Goal: Download file/media

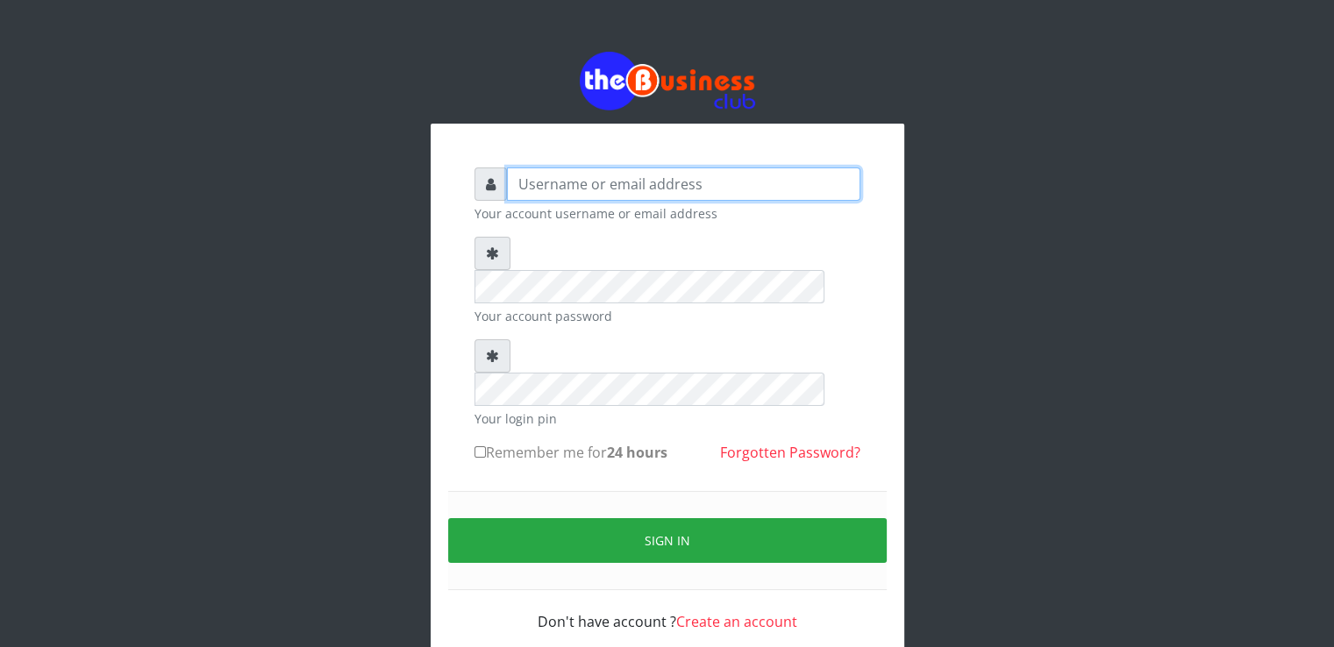
type input "[EMAIL_ADDRESS][DOMAIN_NAME]"
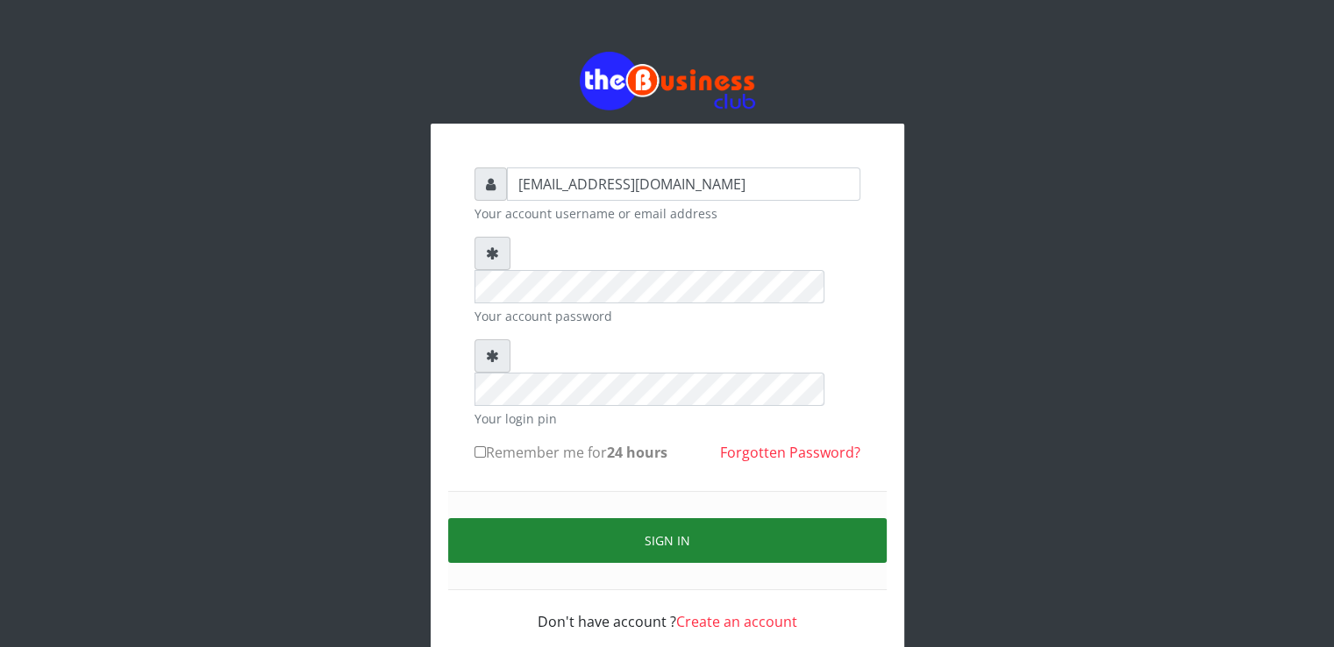
click at [589, 518] on button "Sign in" at bounding box center [667, 540] width 438 height 45
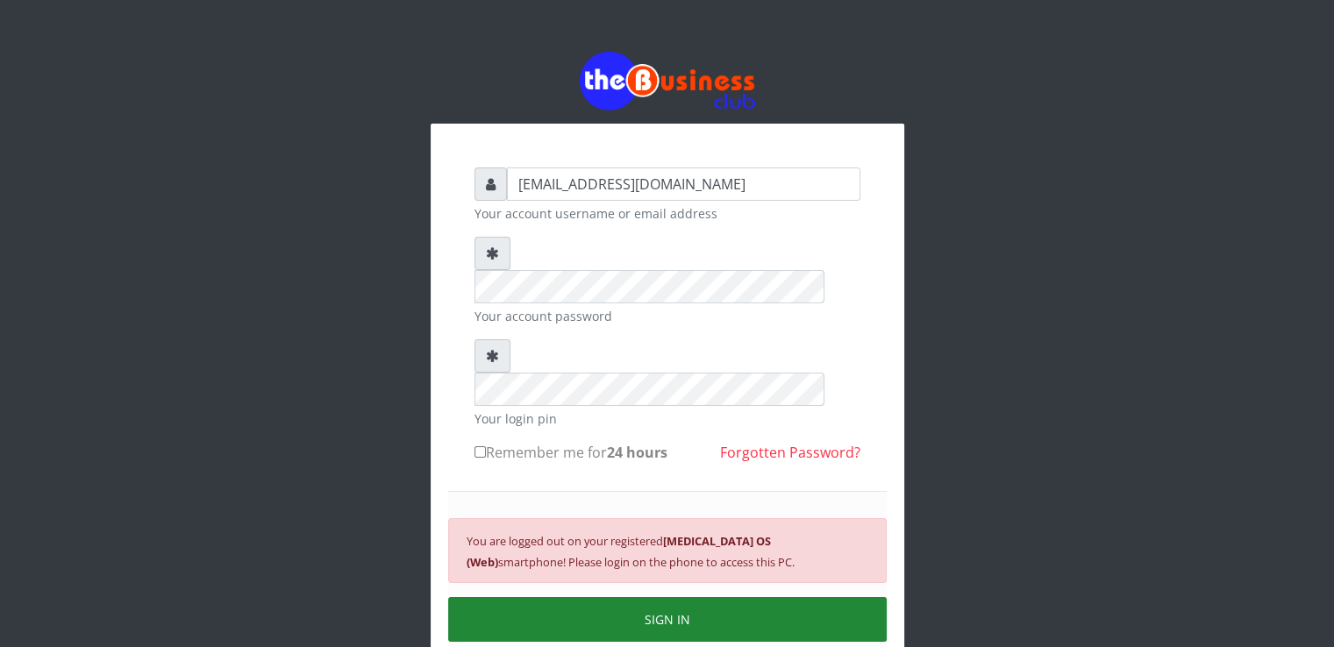
click at [623, 597] on button "SIGN IN" at bounding box center [667, 619] width 438 height 45
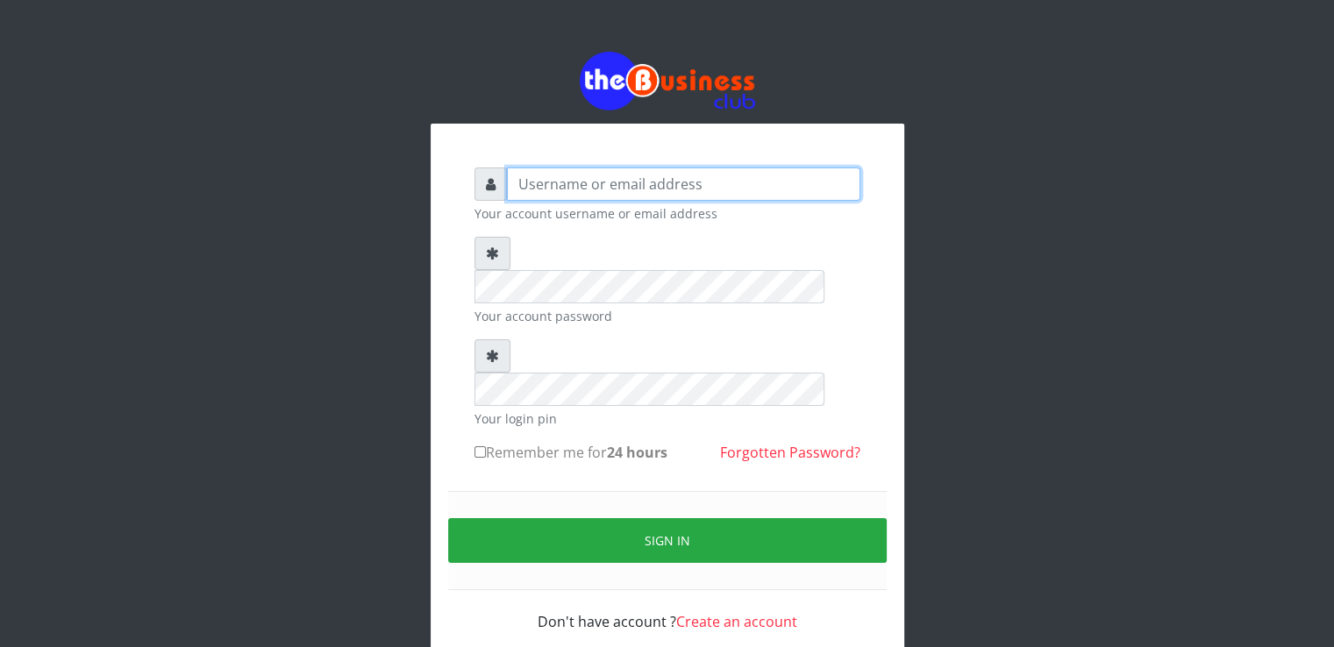
type input "[EMAIL_ADDRESS][DOMAIN_NAME]"
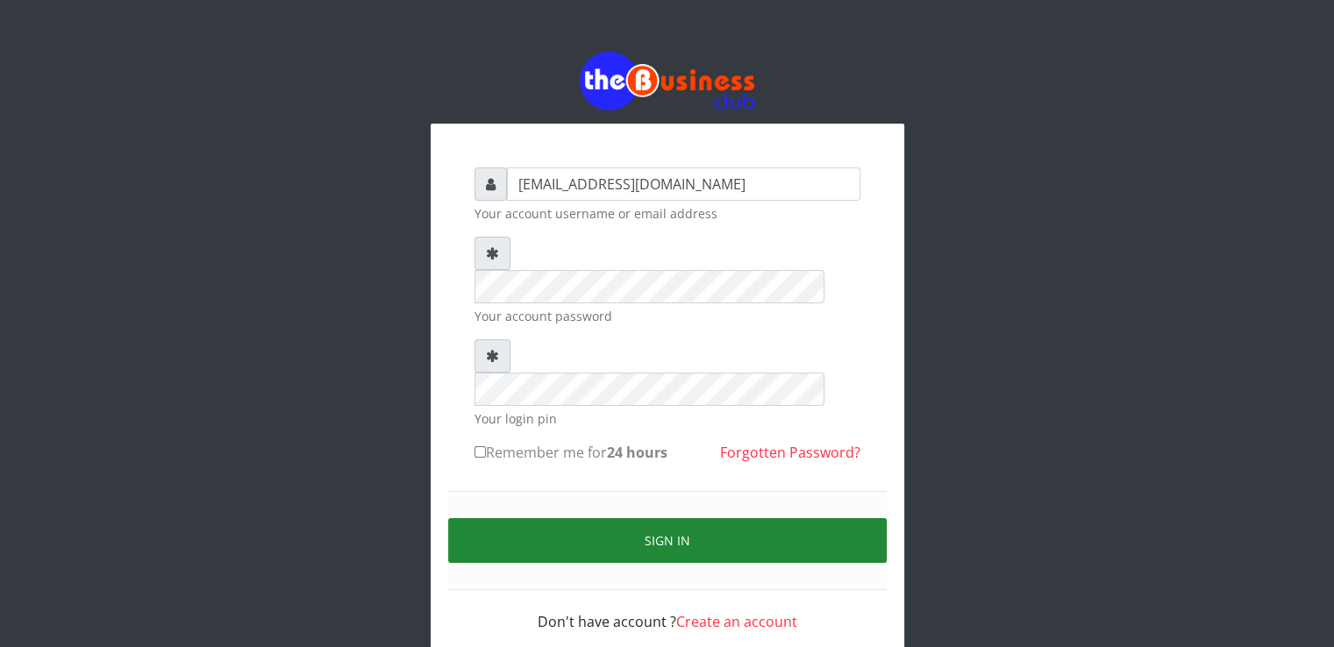
click at [525, 518] on button "Sign in" at bounding box center [667, 540] width 438 height 45
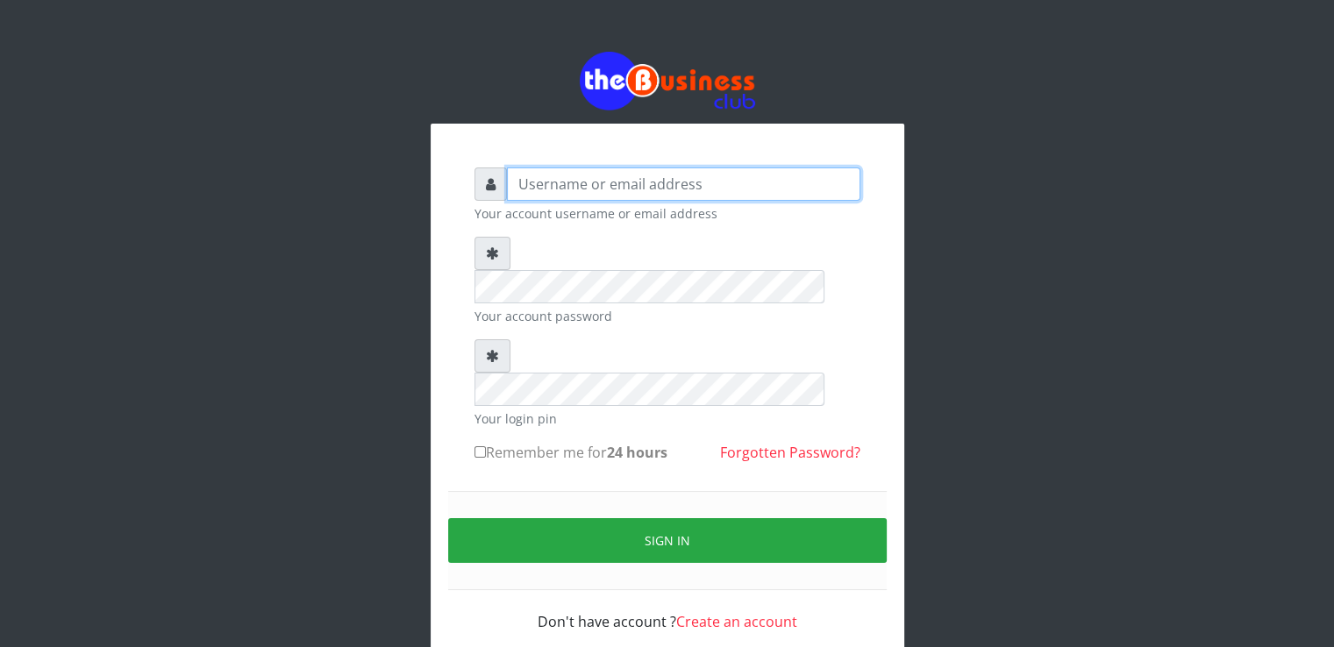
type input "[EMAIL_ADDRESS][DOMAIN_NAME]"
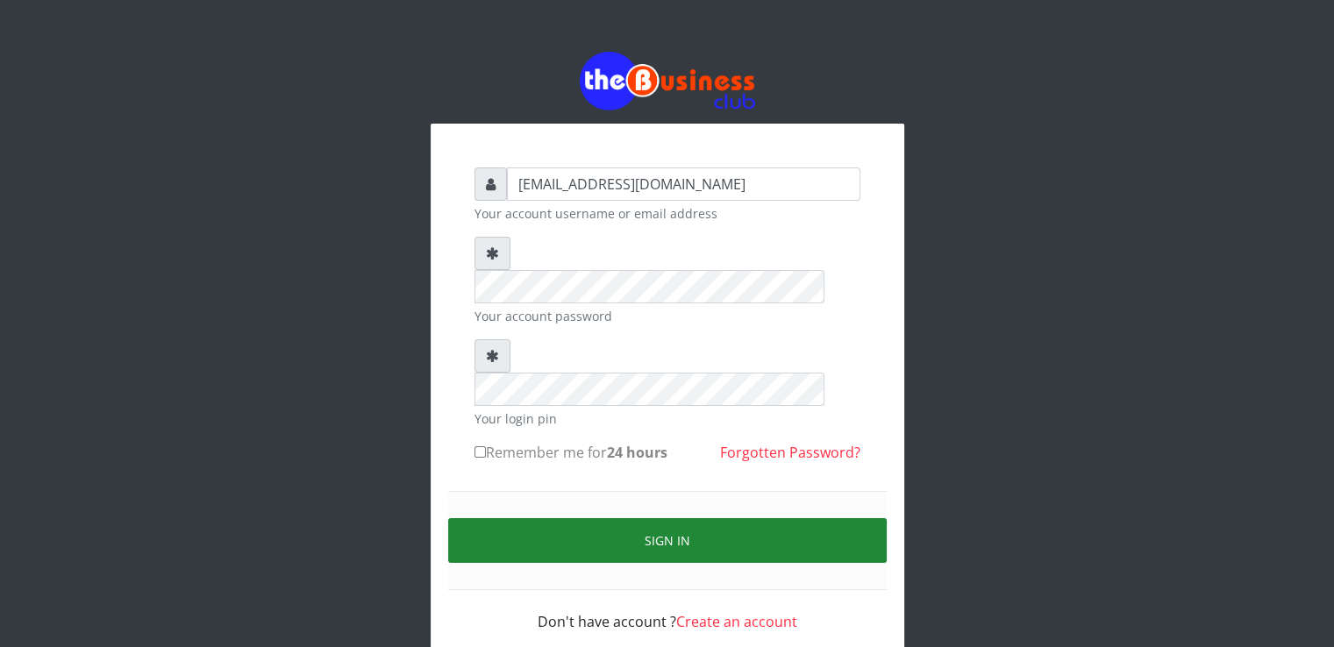
click at [661, 518] on button "Sign in" at bounding box center [667, 540] width 438 height 45
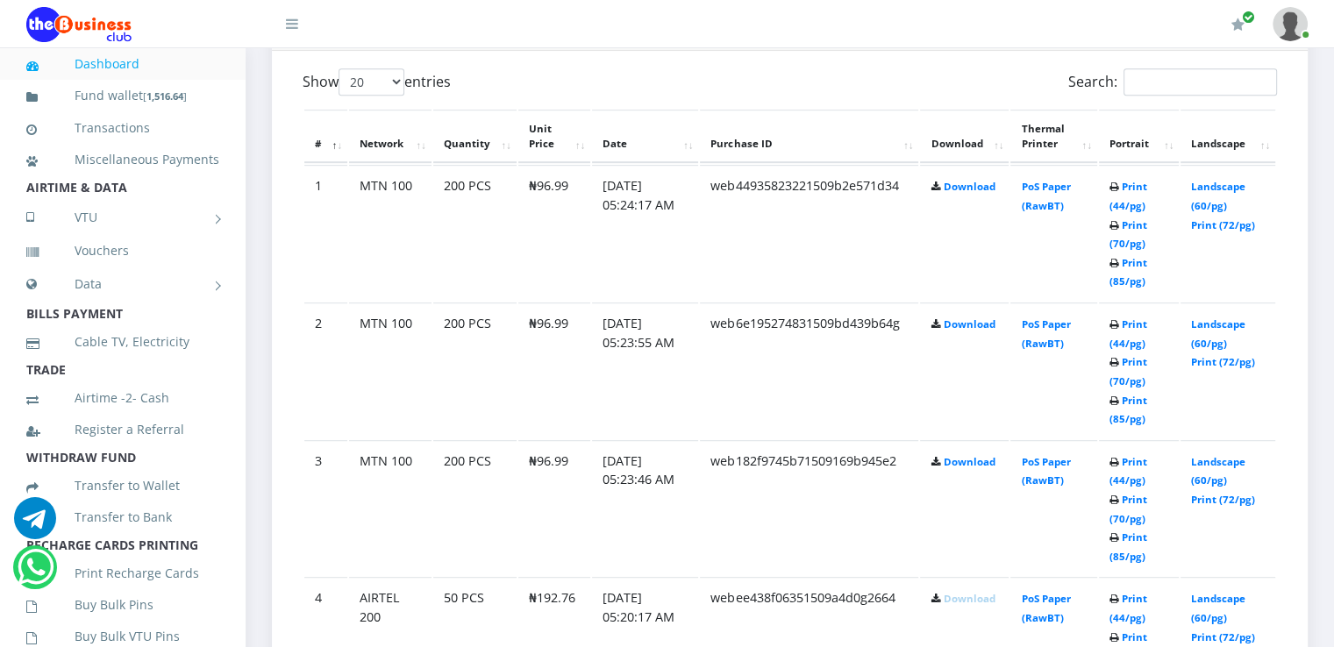
scroll to position [922, 0]
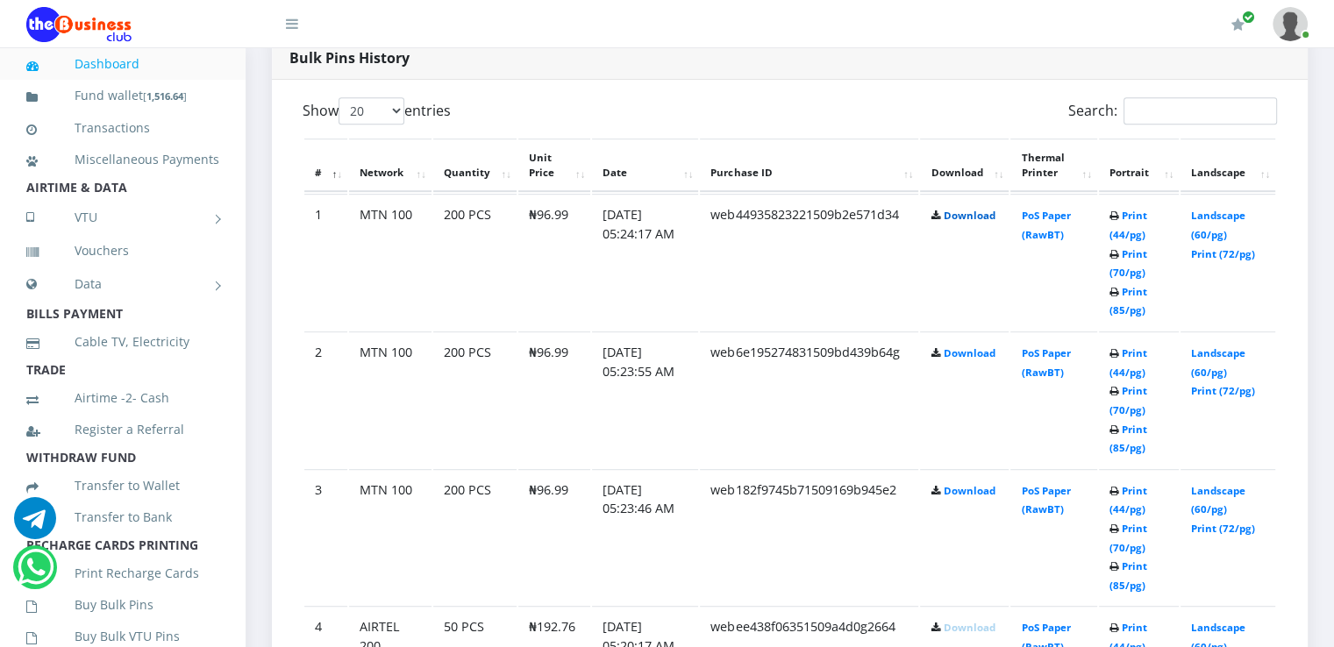
click at [975, 210] on link "Download" at bounding box center [969, 215] width 52 height 13
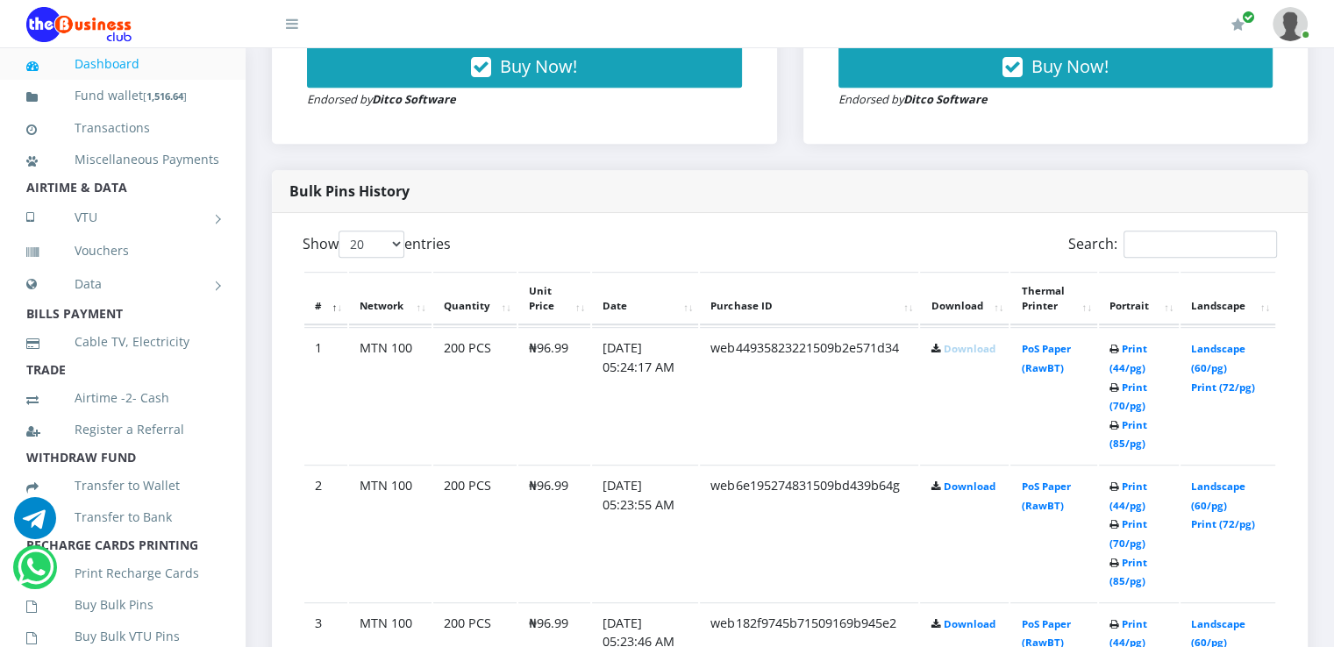
scroll to position [794, 0]
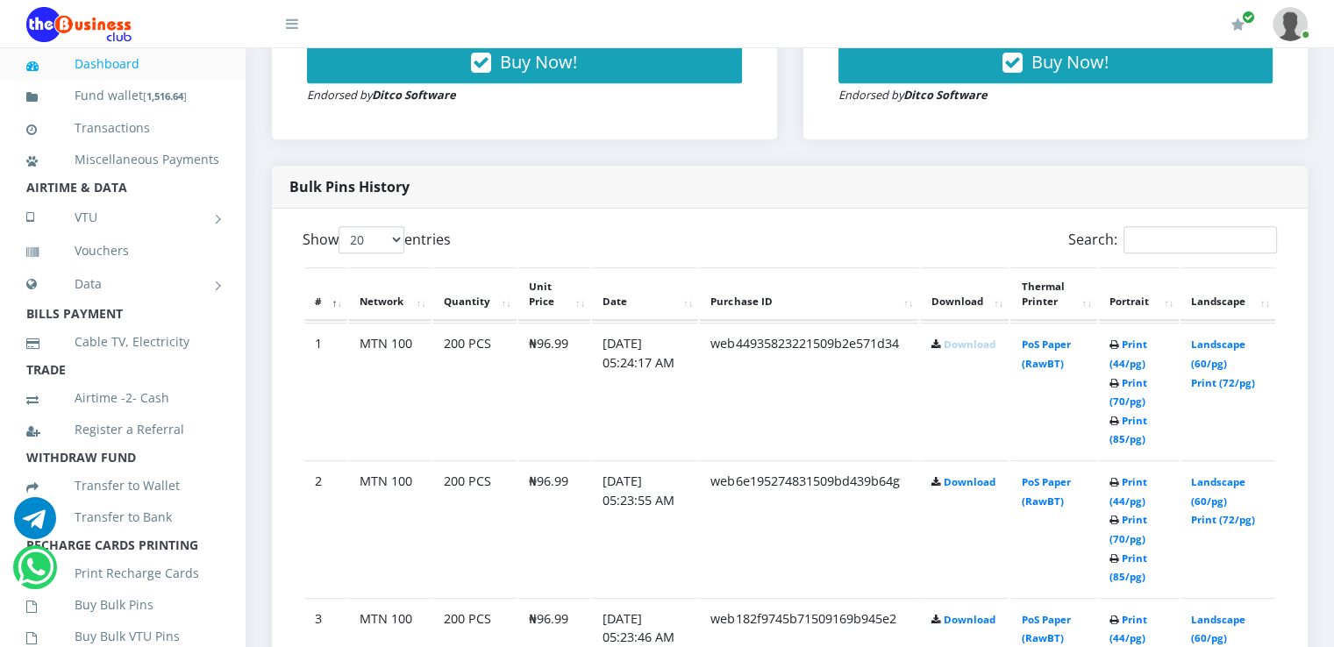
click at [964, 341] on link "Download" at bounding box center [969, 344] width 52 height 13
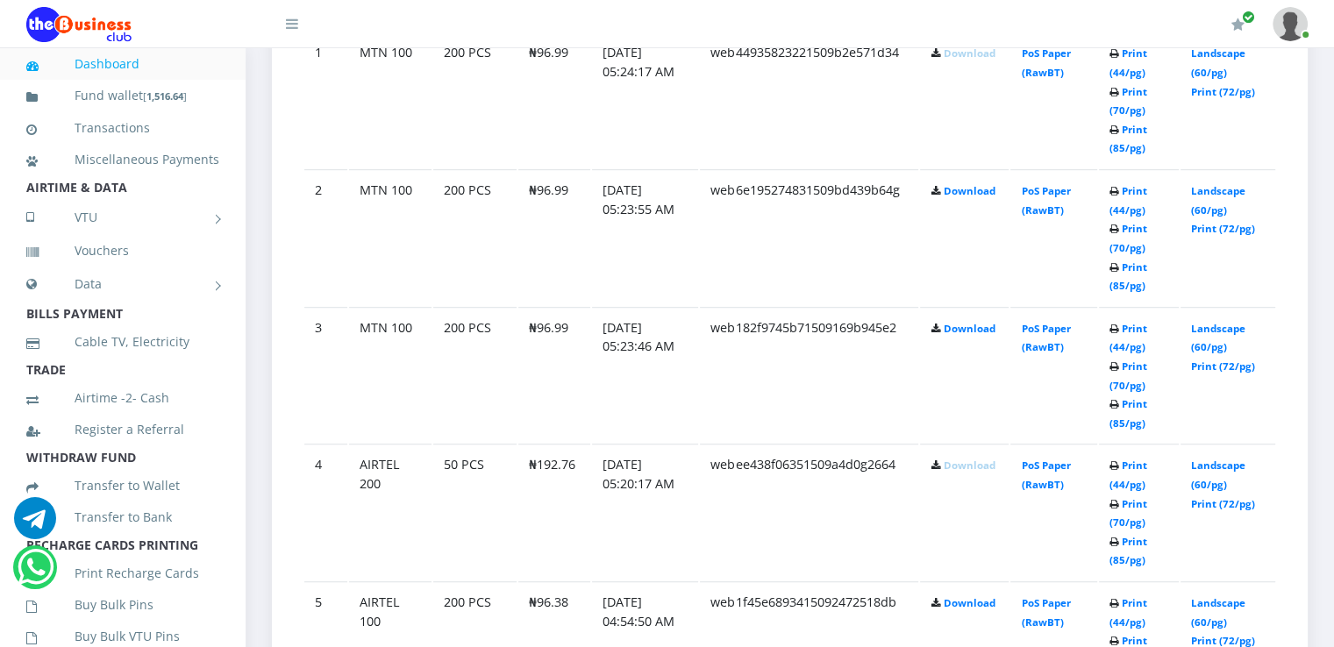
scroll to position [1099, 0]
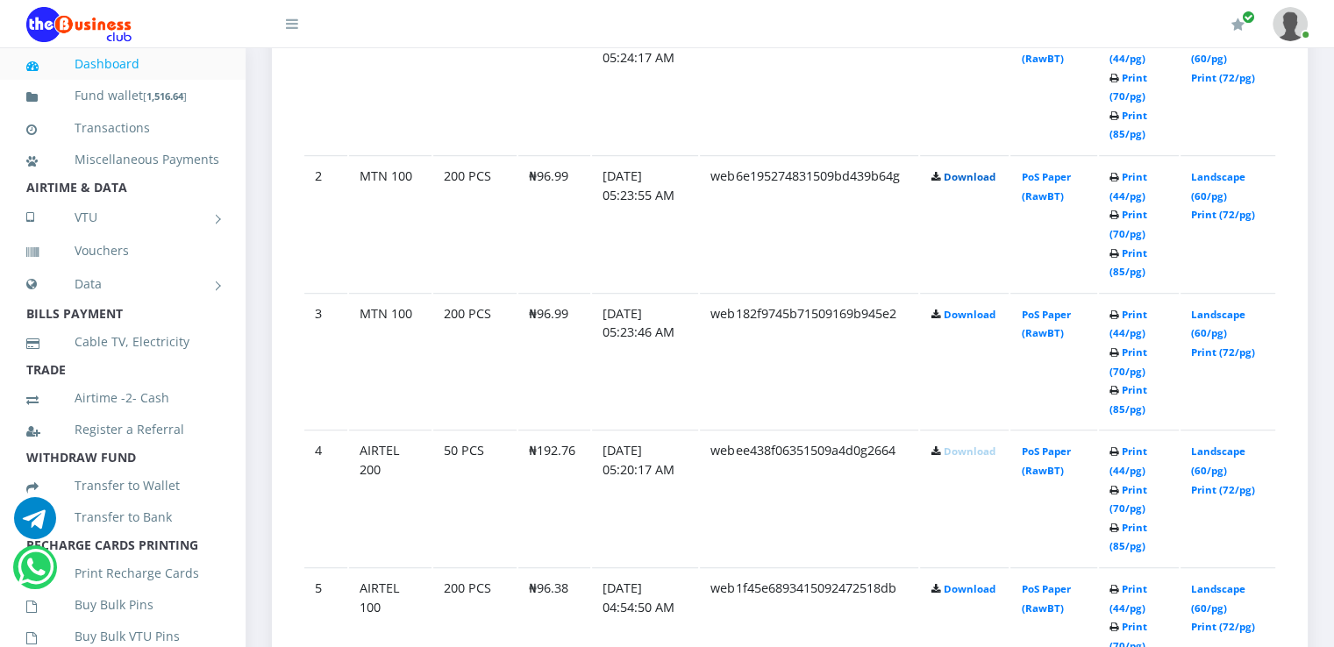
click at [979, 174] on link "Download" at bounding box center [969, 176] width 52 height 13
click at [958, 311] on link "Download" at bounding box center [969, 314] width 52 height 13
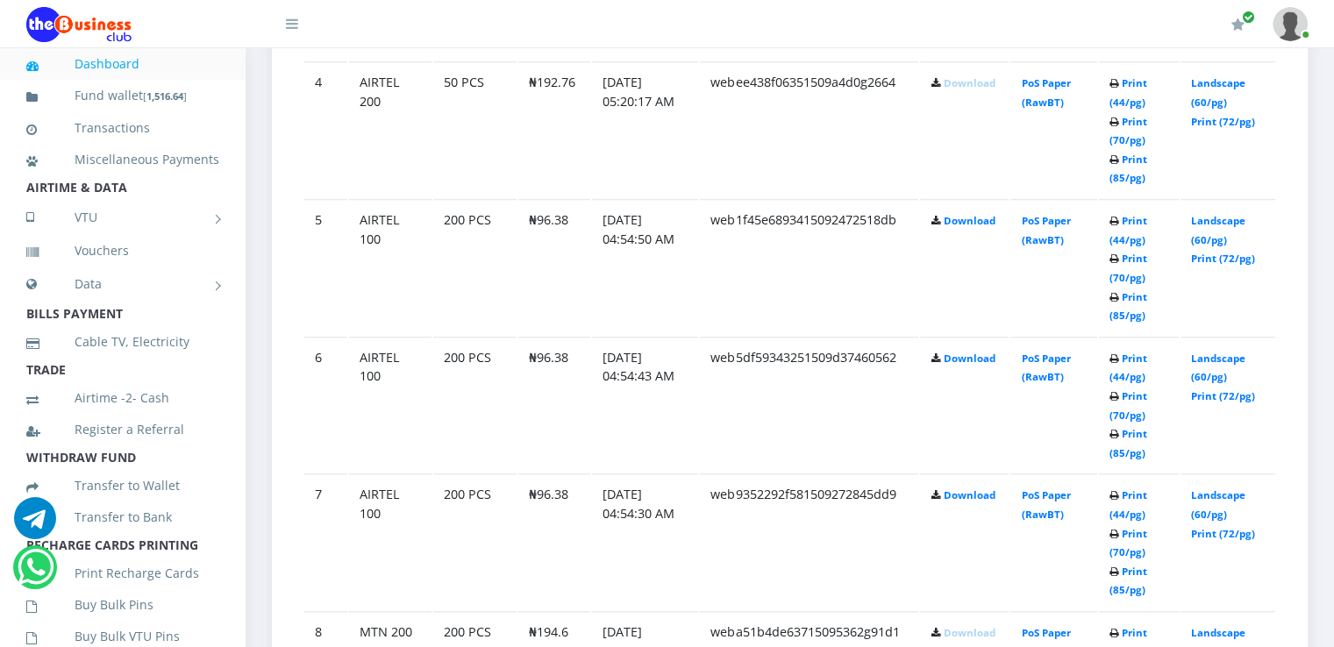
scroll to position [1472, 0]
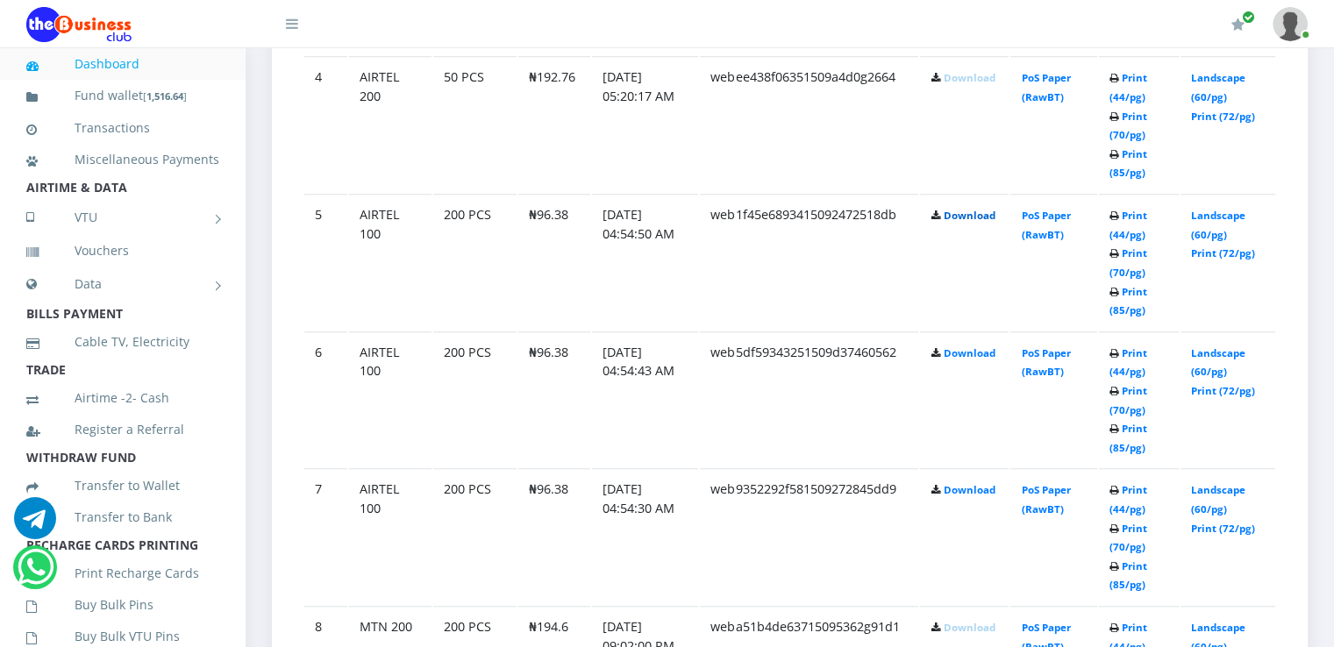
click at [972, 211] on link "Download" at bounding box center [969, 215] width 52 height 13
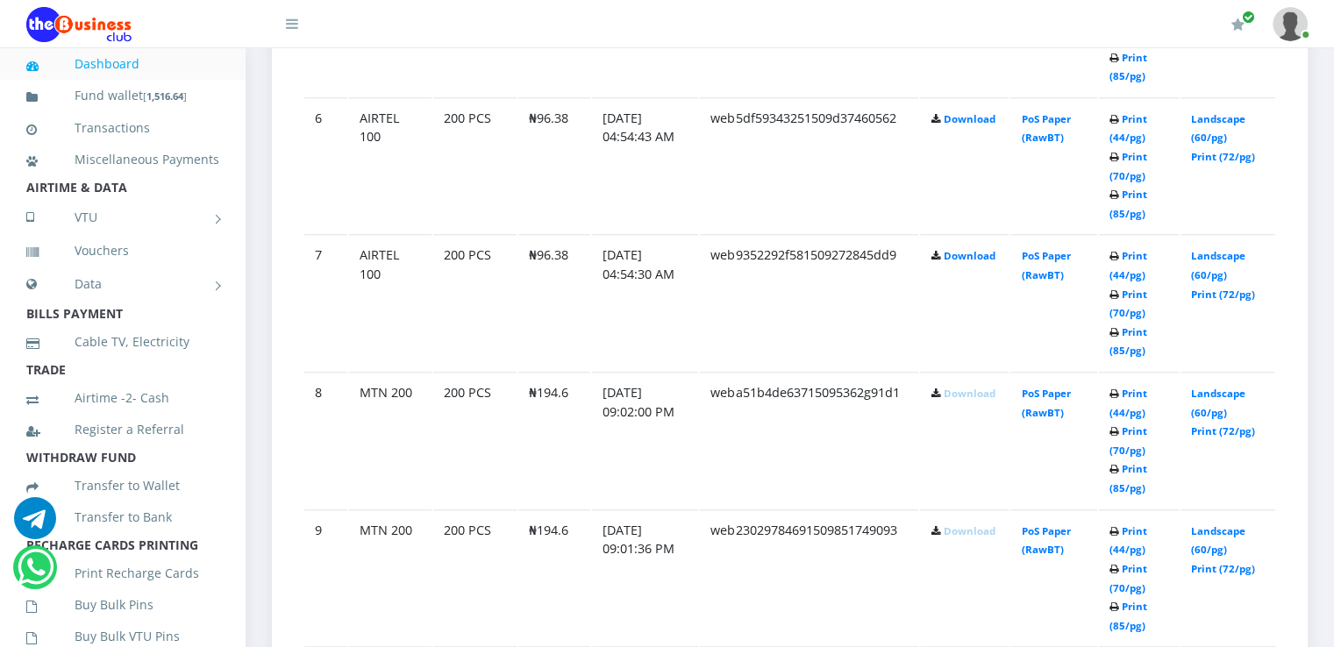
scroll to position [1712, 0]
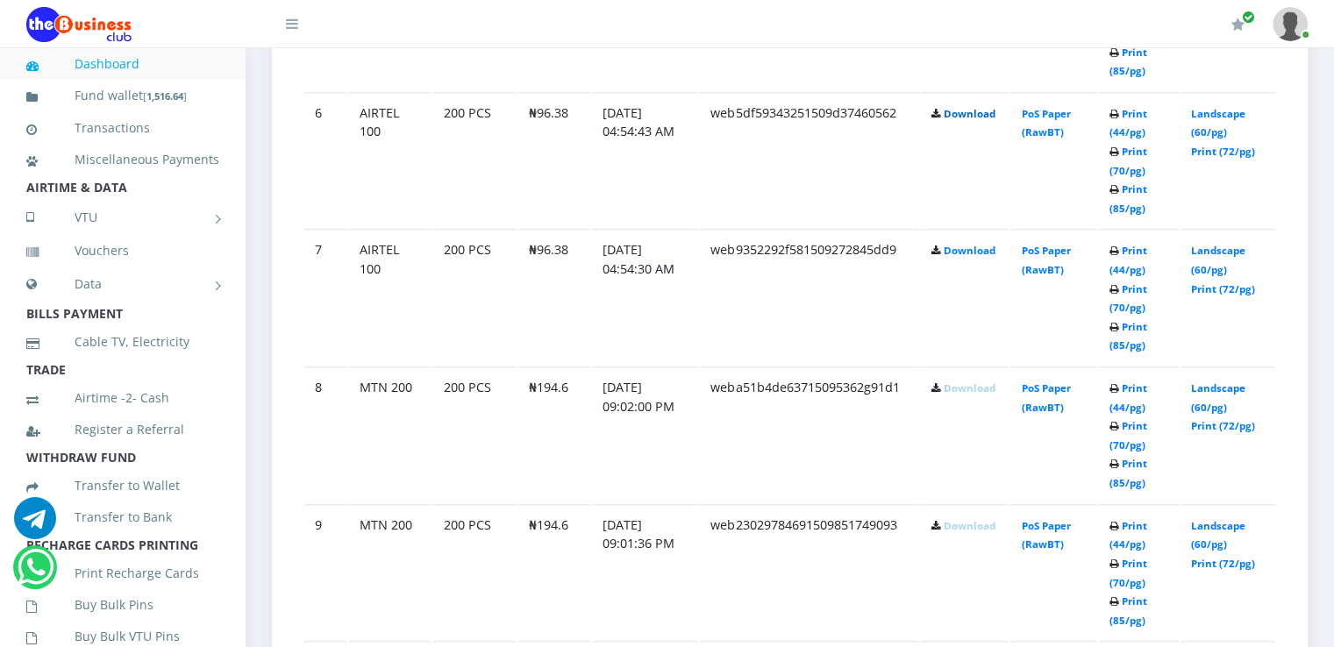
click at [957, 109] on link "Download" at bounding box center [969, 113] width 52 height 13
click at [964, 250] on link "Download" at bounding box center [969, 250] width 52 height 13
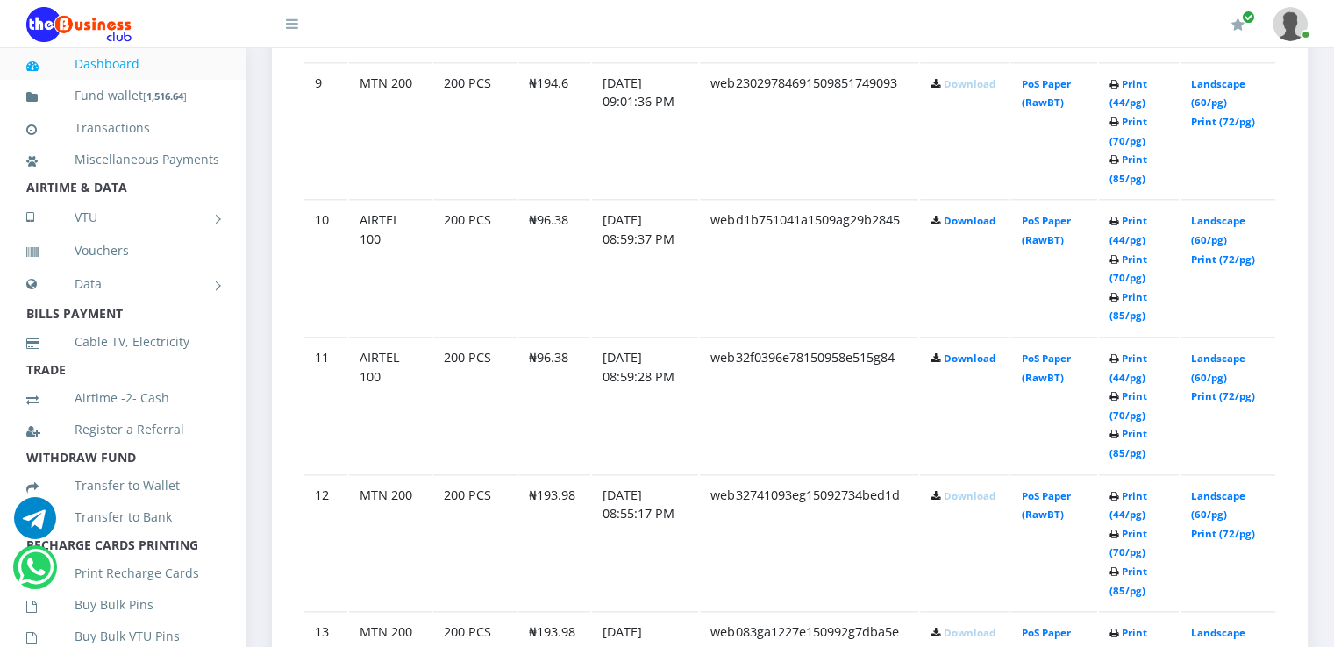
scroll to position [2157, 0]
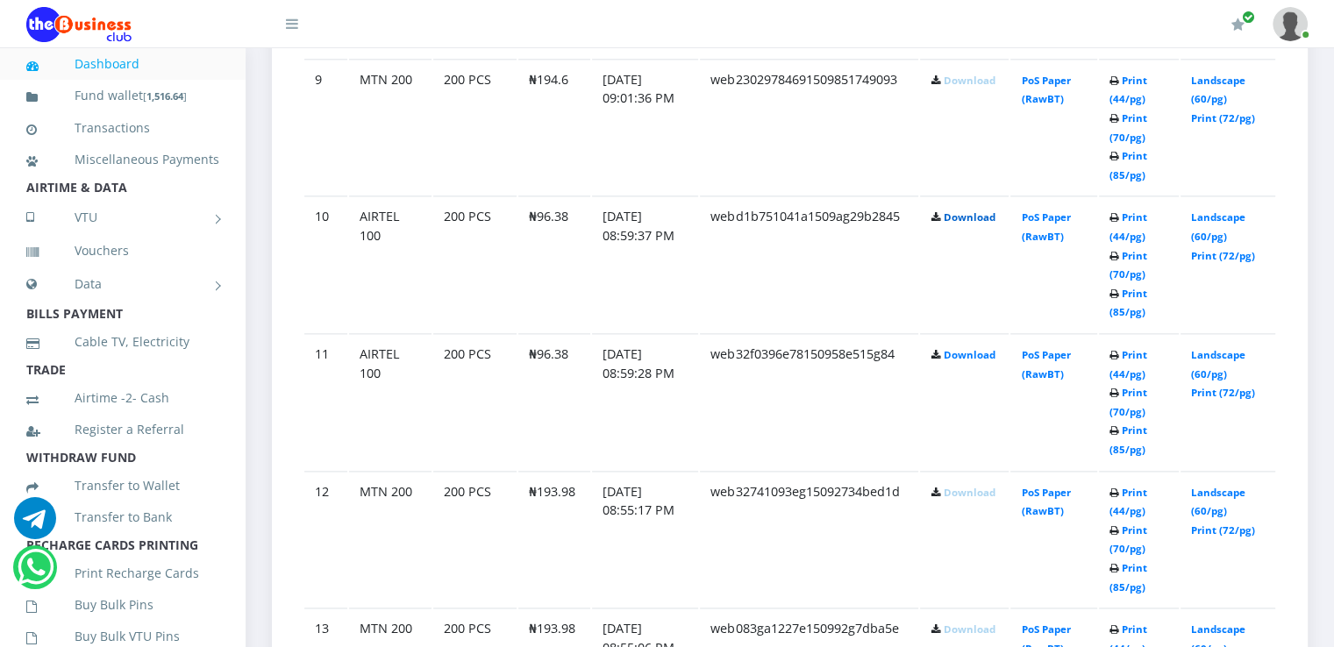
click at [947, 212] on link "Download" at bounding box center [969, 216] width 52 height 13
click at [952, 348] on link "Download" at bounding box center [969, 354] width 52 height 13
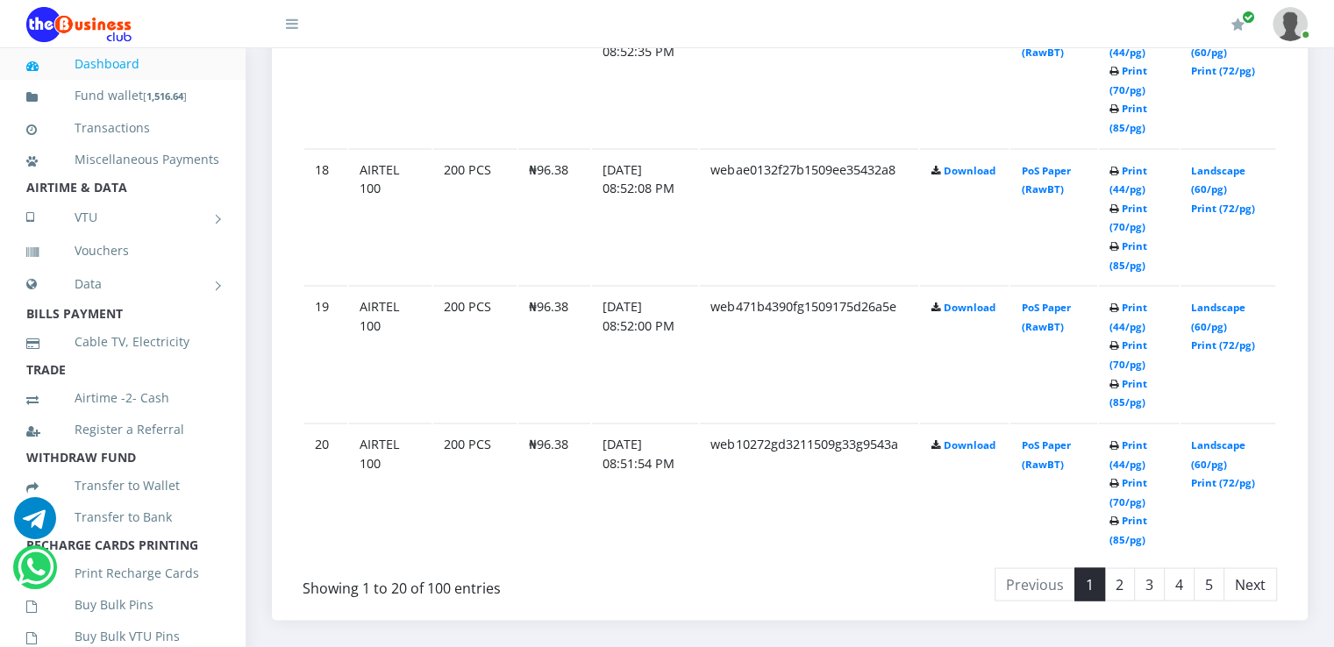
scroll to position [3308, 0]
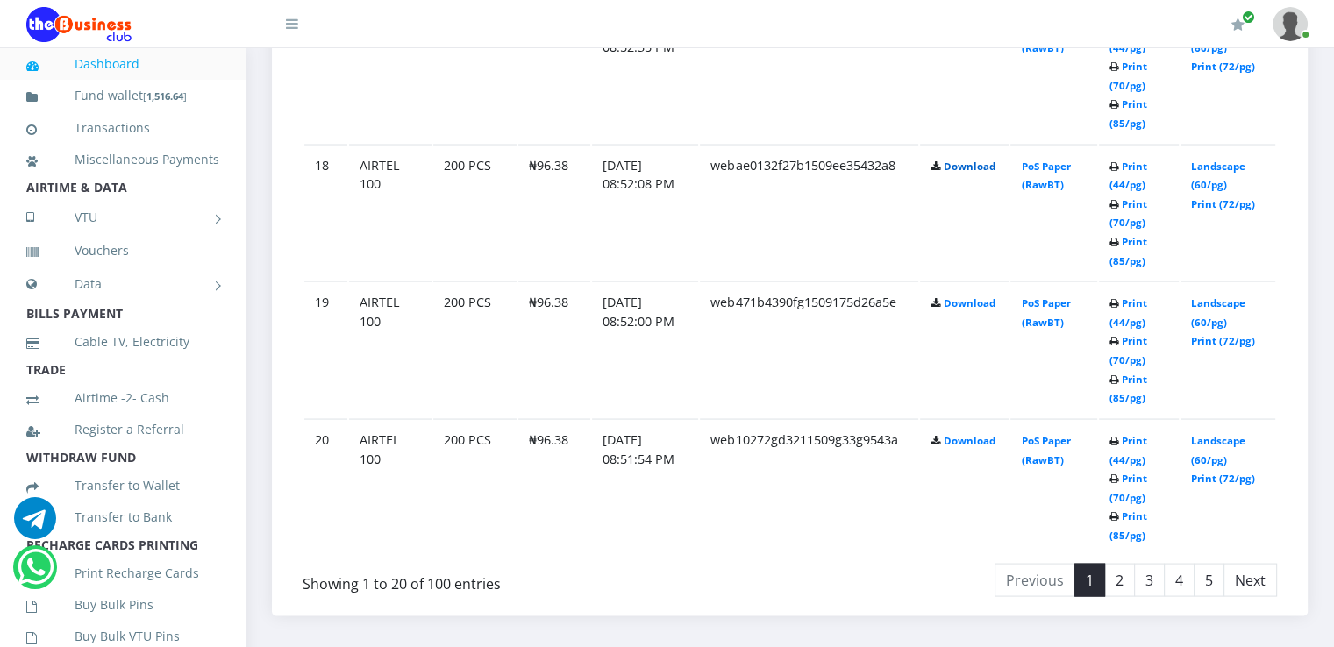
click at [965, 159] on link "Download" at bounding box center [969, 165] width 52 height 13
click at [959, 295] on link "Download" at bounding box center [969, 301] width 52 height 13
click at [981, 433] on link "Download" at bounding box center [969, 439] width 52 height 13
click at [1120, 570] on link "2" at bounding box center [1119, 579] width 31 height 33
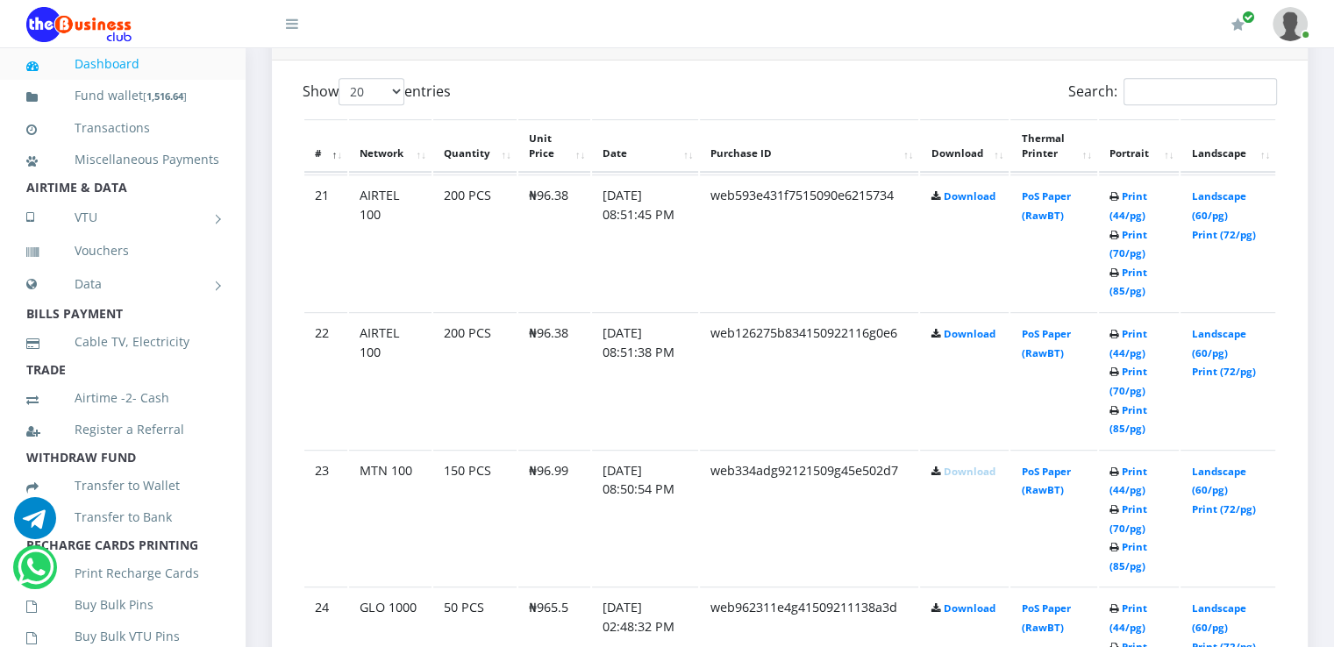
scroll to position [937, 0]
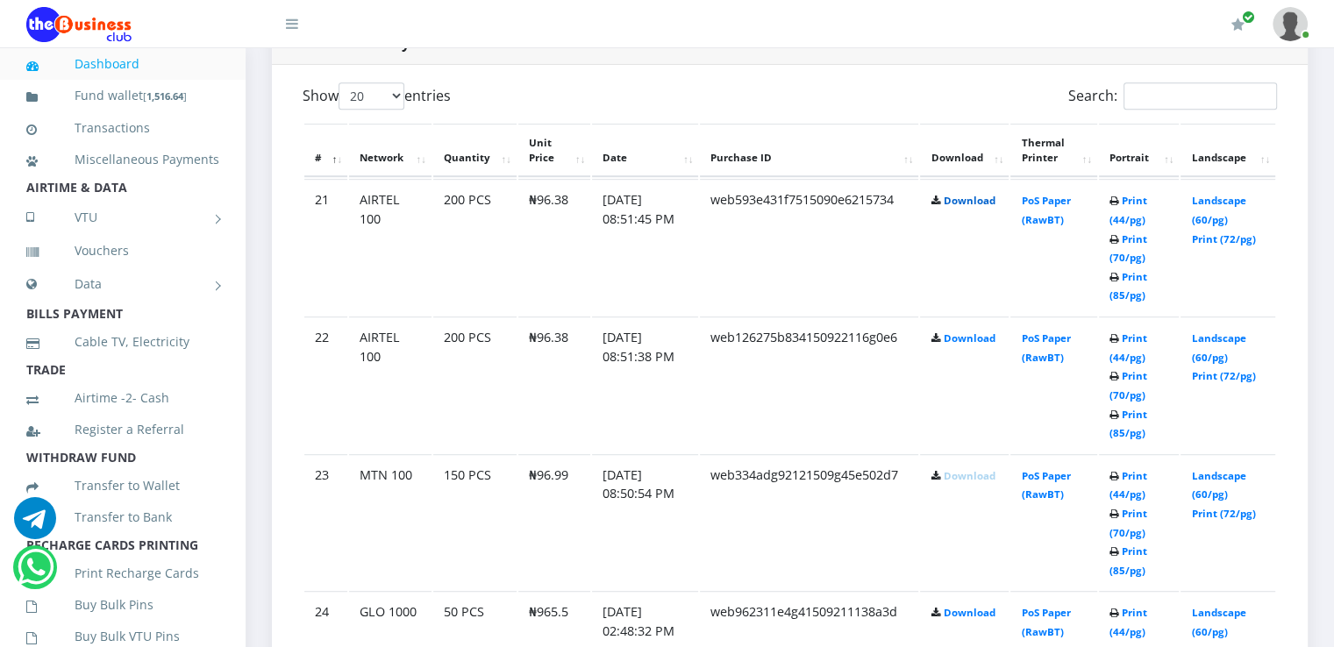
click at [971, 199] on link "Download" at bounding box center [969, 200] width 52 height 13
click at [962, 338] on link "Download" at bounding box center [969, 337] width 52 height 13
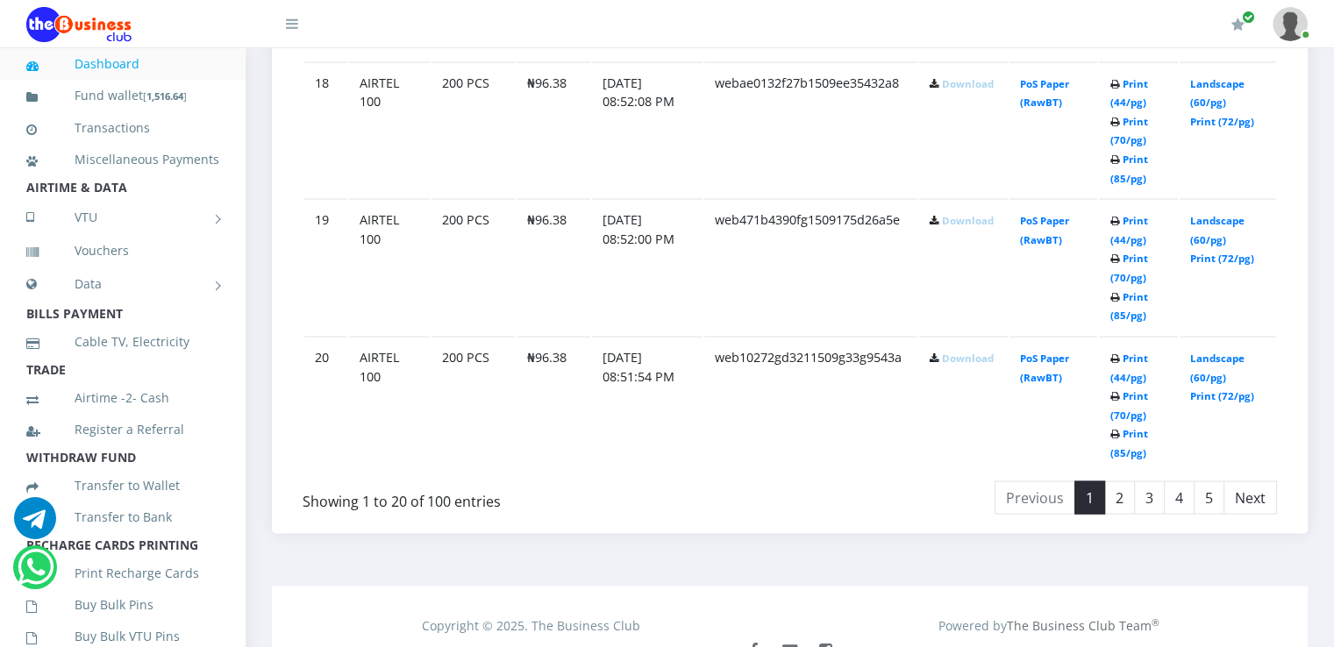
scroll to position [3441, 0]
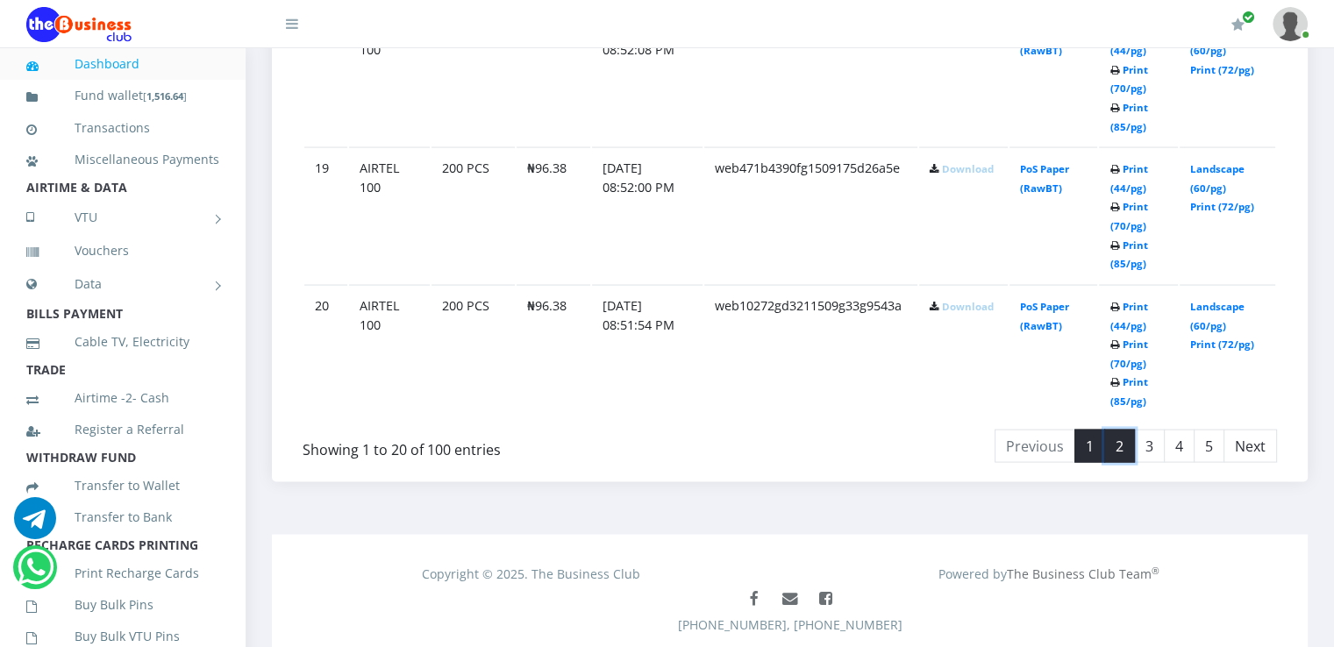
click at [1127, 431] on link "2" at bounding box center [1119, 446] width 31 height 33
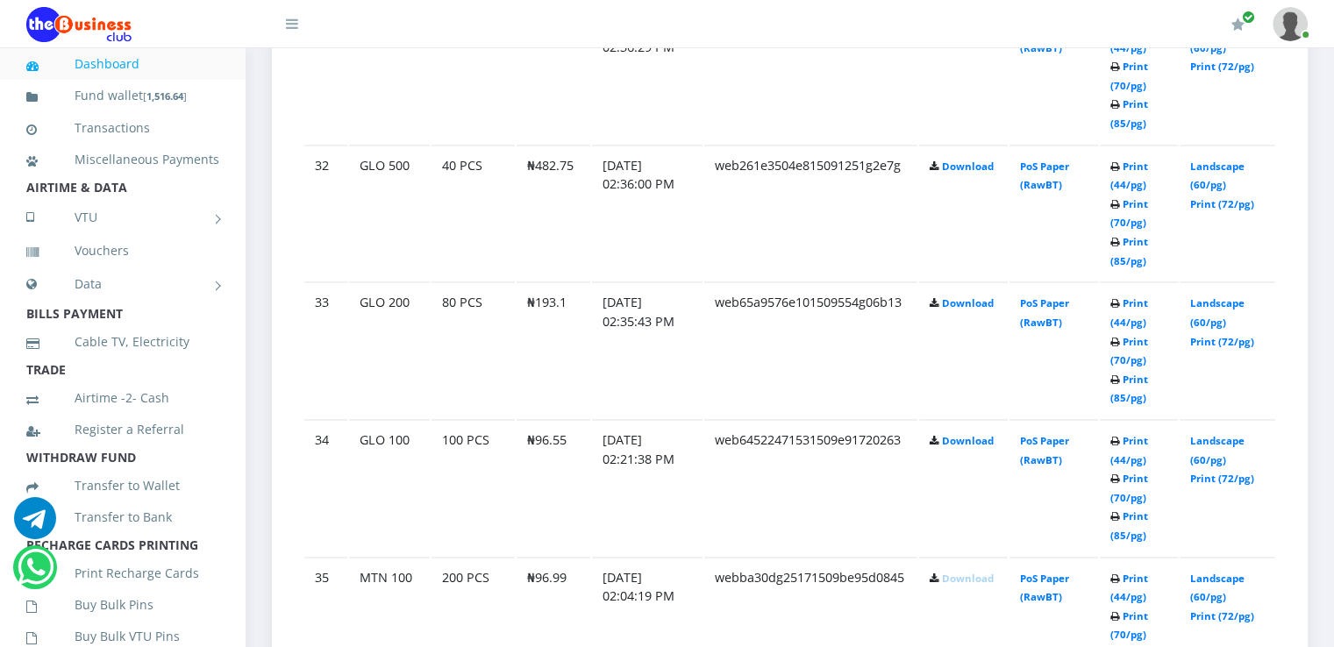
scroll to position [2506, 0]
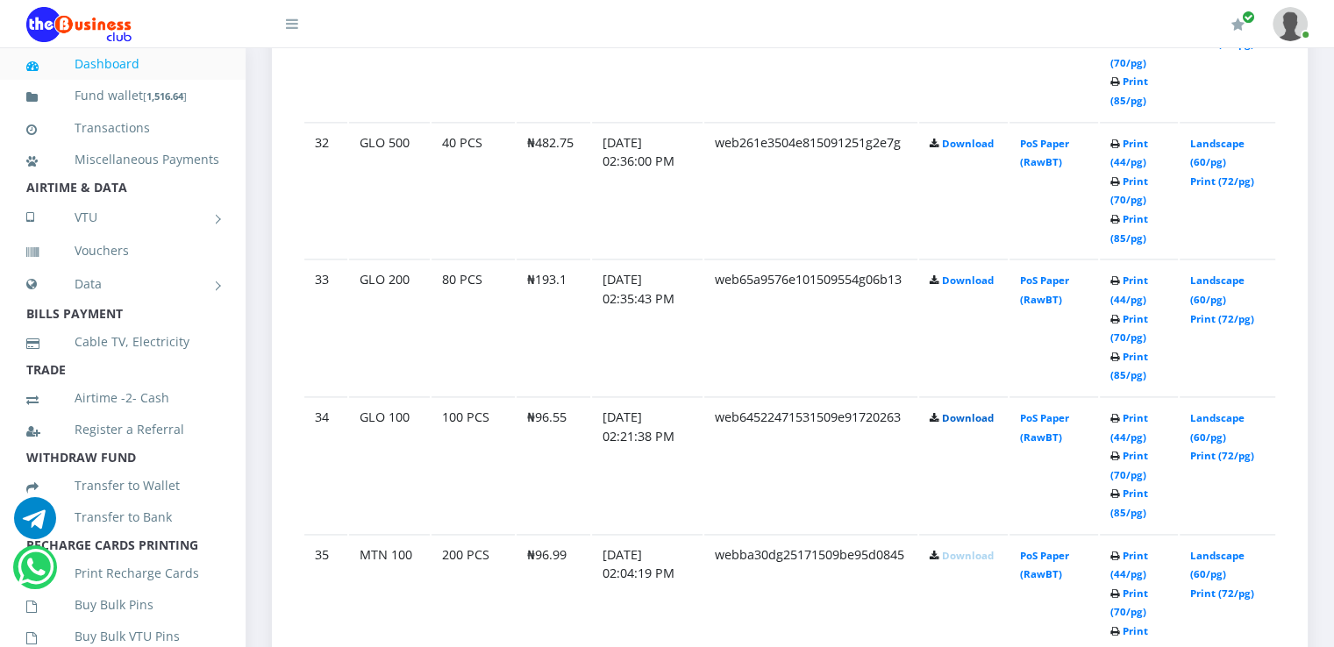
click at [979, 411] on link "Download" at bounding box center [968, 417] width 52 height 13
click at [955, 274] on link "Download" at bounding box center [968, 280] width 52 height 13
click at [963, 137] on link "Download" at bounding box center [968, 143] width 52 height 13
click at [798, 68] on td "web612851872a150901d0152b7" at bounding box center [810, 52] width 212 height 136
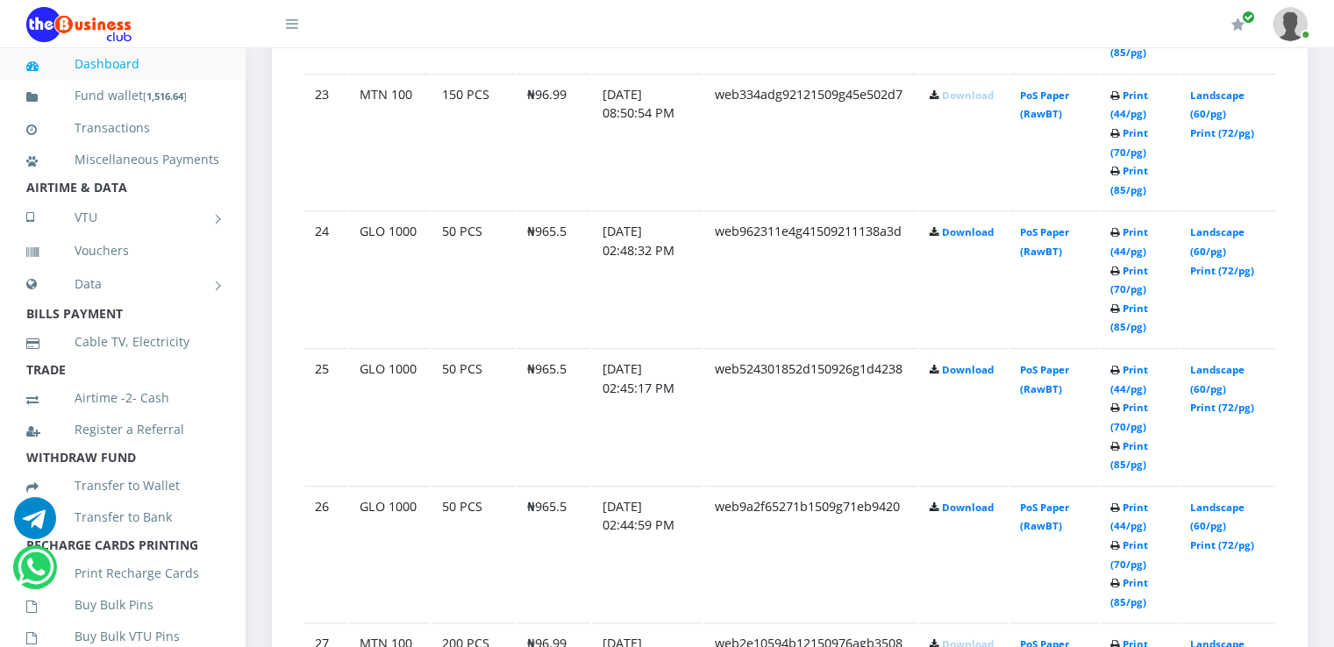
scroll to position [1313, 0]
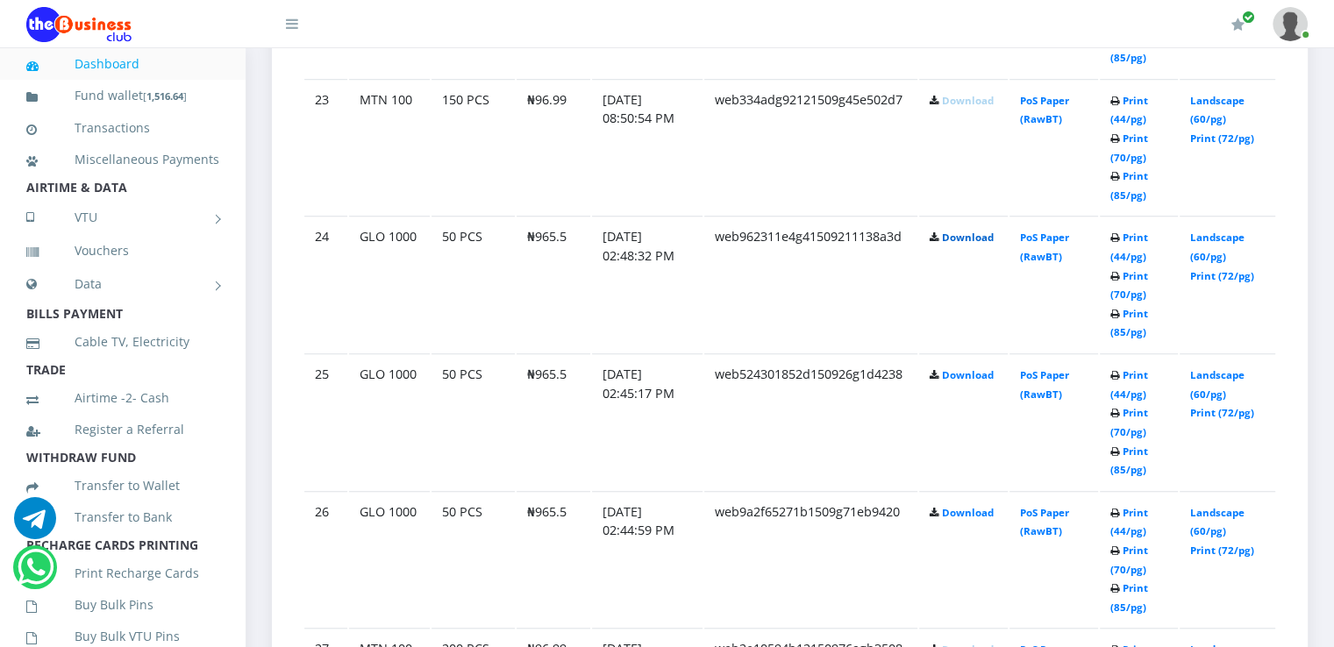
click at [966, 231] on link "Download" at bounding box center [968, 237] width 52 height 13
click at [953, 369] on link "Download" at bounding box center [968, 374] width 52 height 13
click at [956, 510] on link "Download" at bounding box center [968, 512] width 52 height 13
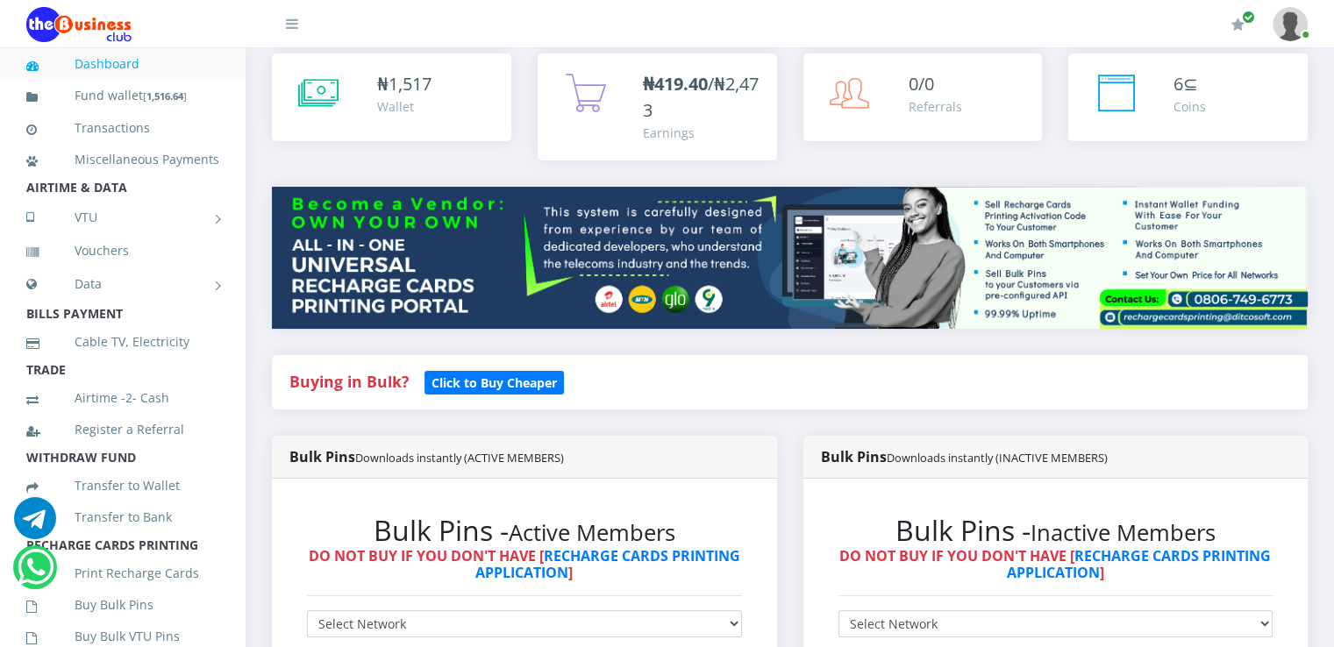
scroll to position [90, 0]
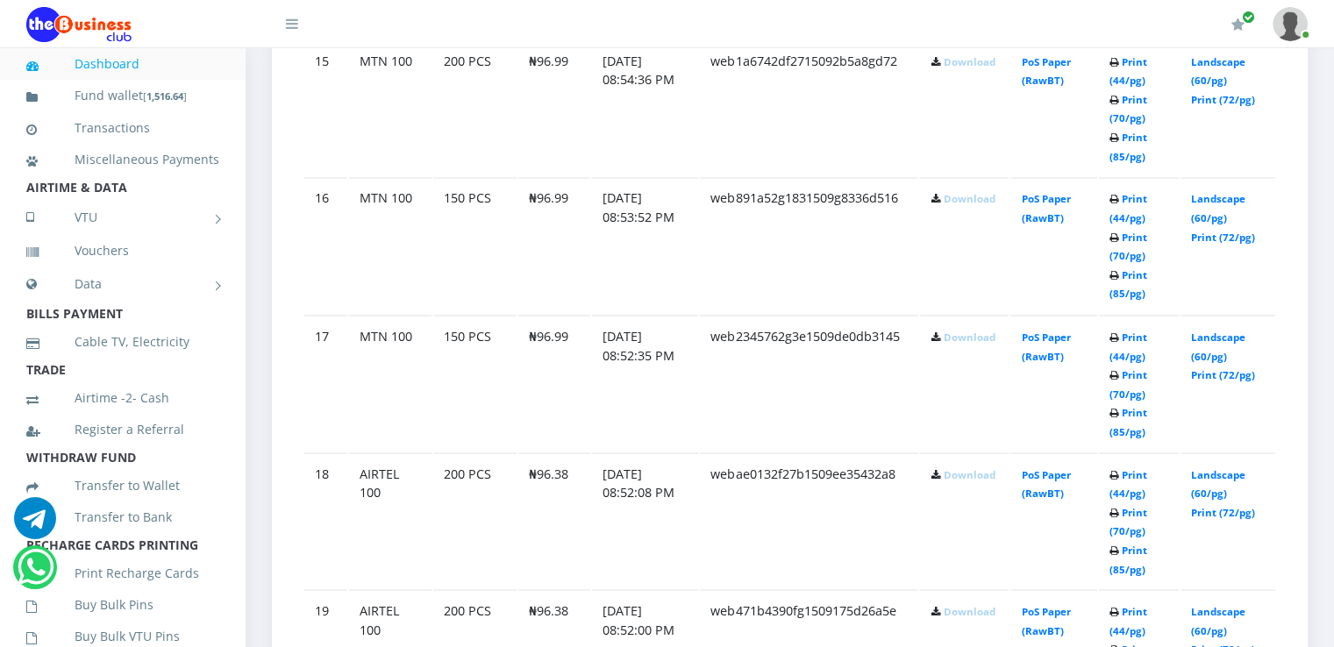
scroll to position [3482, 0]
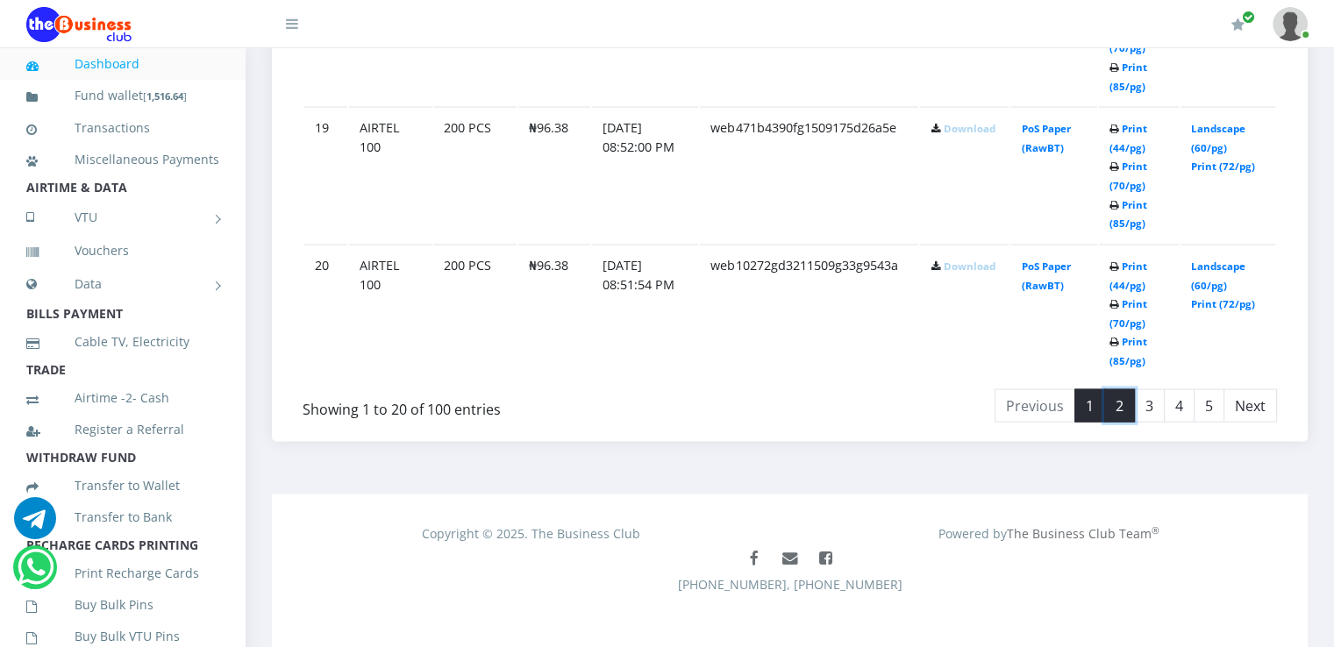
click at [1121, 397] on link "2" at bounding box center [1119, 405] width 31 height 33
click at [1154, 397] on link "3" at bounding box center [1149, 405] width 31 height 33
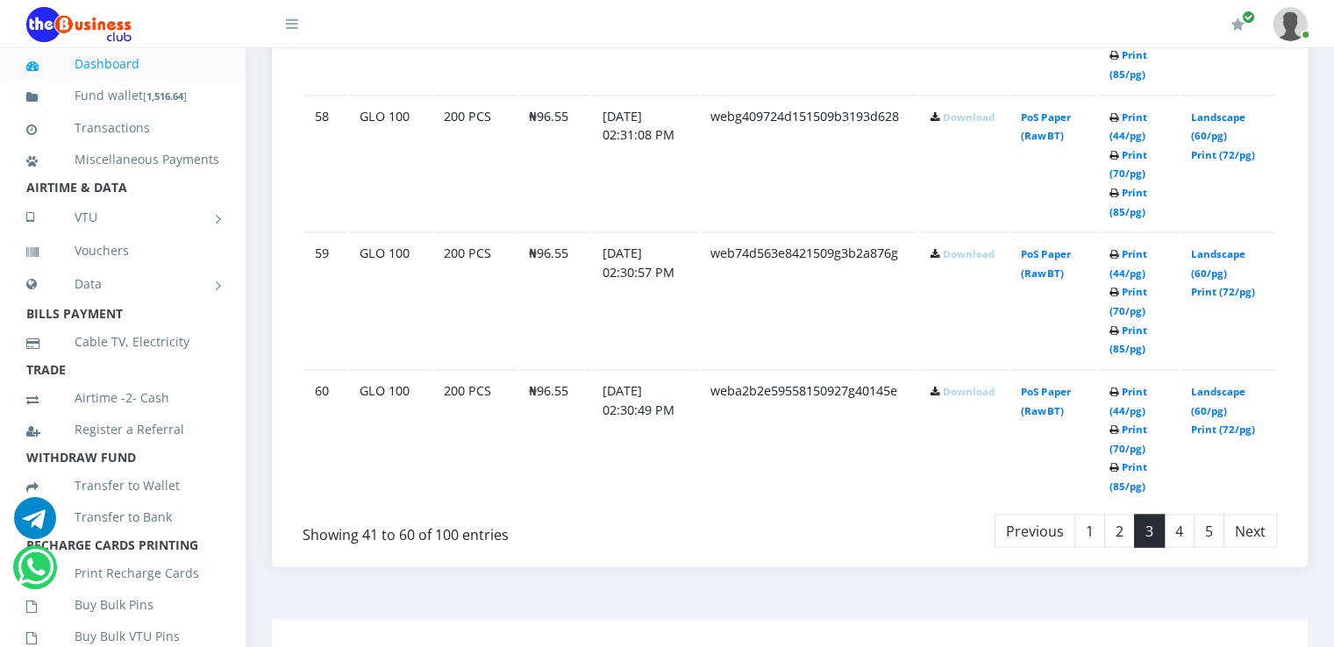
scroll to position [3399, 0]
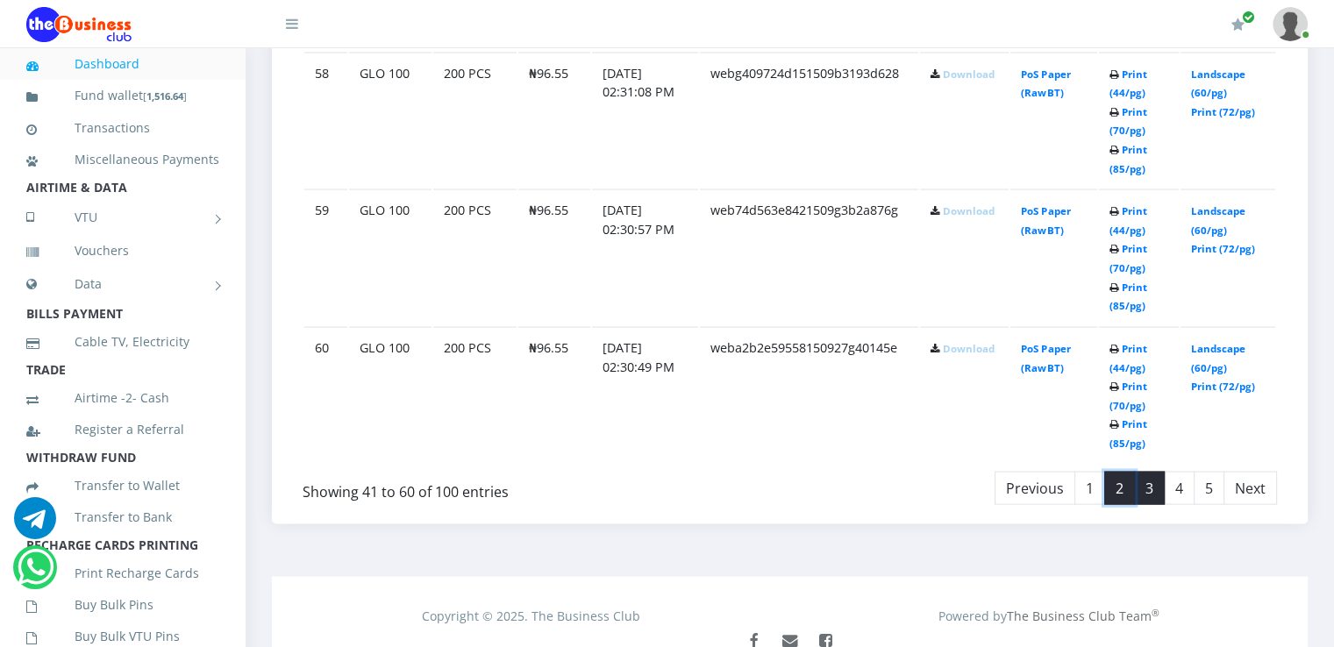
click at [1108, 481] on link "2" at bounding box center [1119, 488] width 31 height 33
click at [1092, 475] on link "1" at bounding box center [1089, 488] width 31 height 33
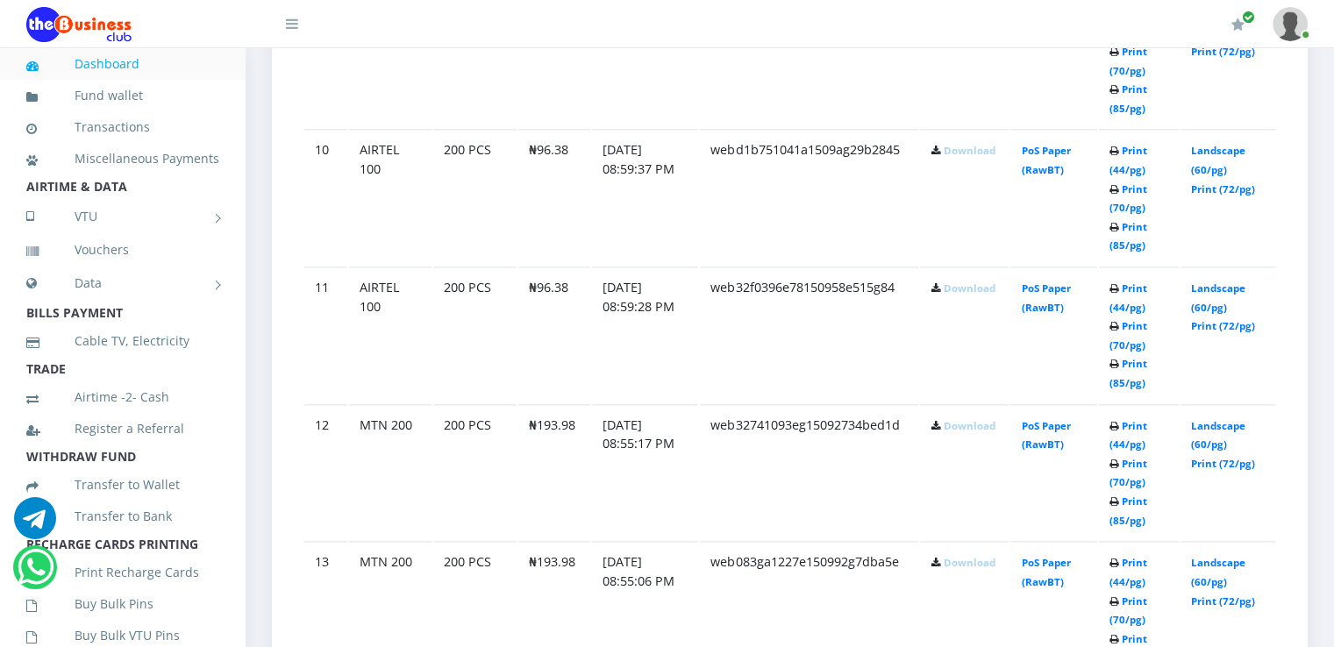
scroll to position [1683, 0]
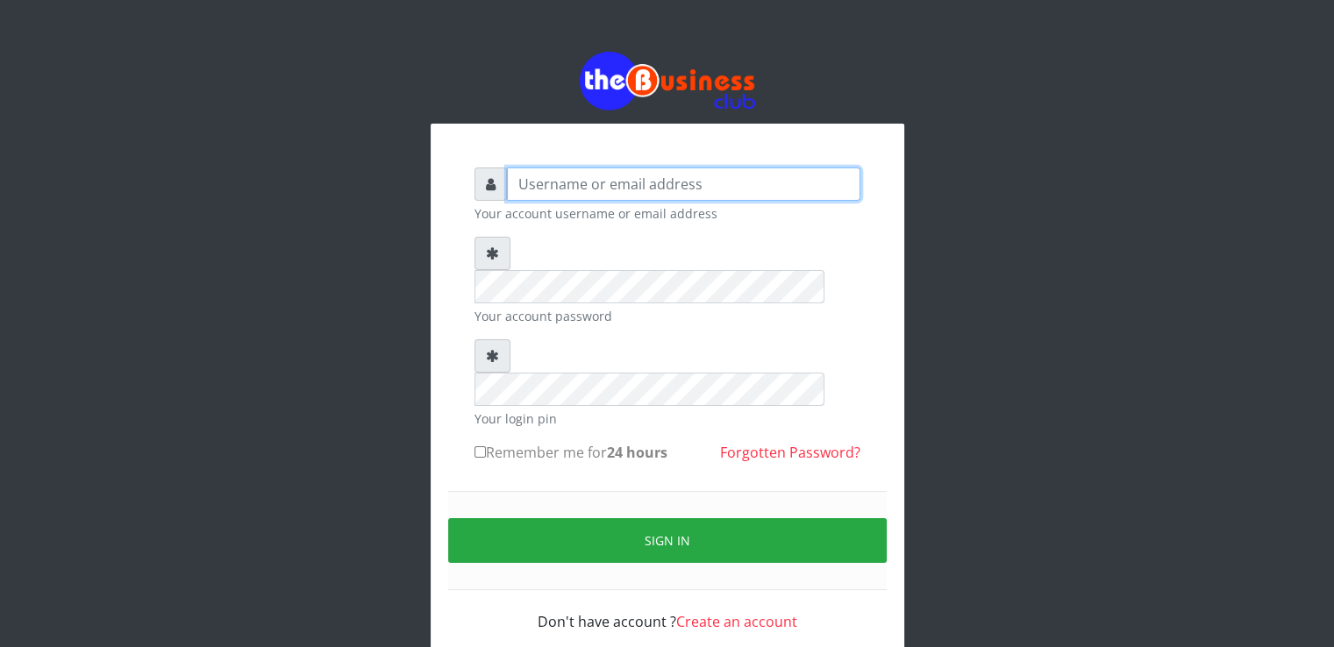
type input "[EMAIL_ADDRESS][DOMAIN_NAME]"
click at [506, 299] on form "[EMAIL_ADDRESS][DOMAIN_NAME] Your account username or email address Your accoun…" at bounding box center [667, 399] width 386 height 465
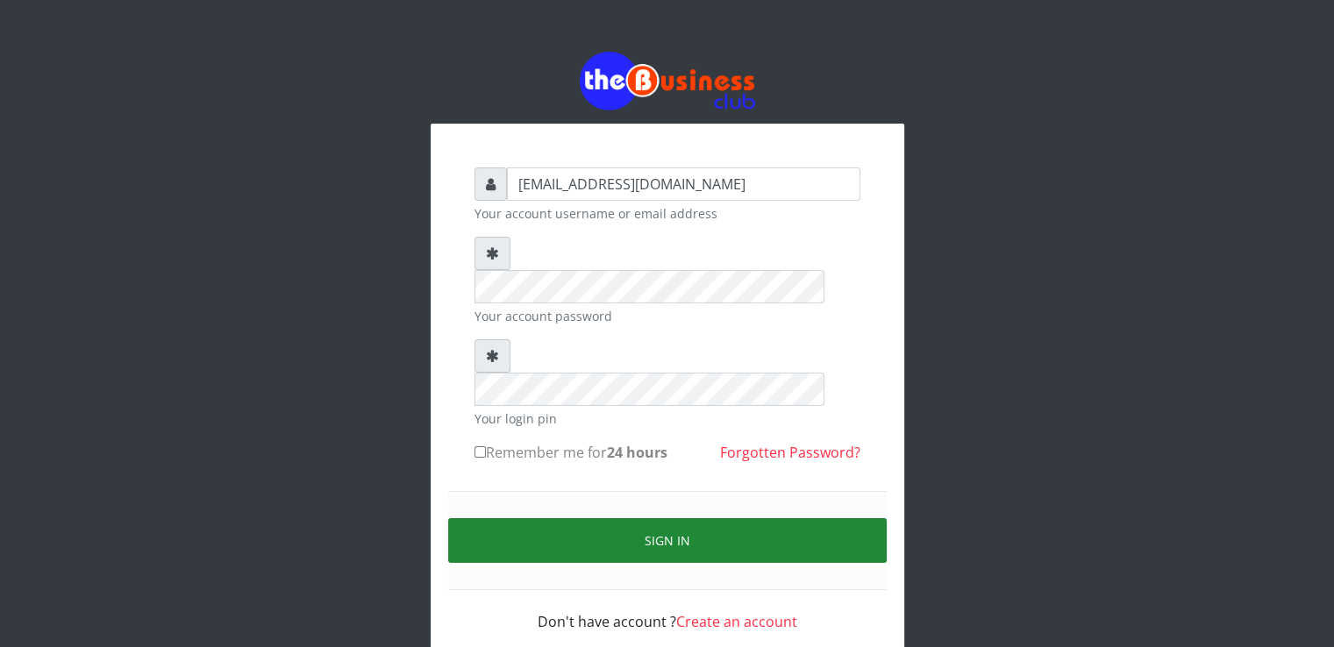
click at [573, 518] on button "Sign in" at bounding box center [667, 540] width 438 height 45
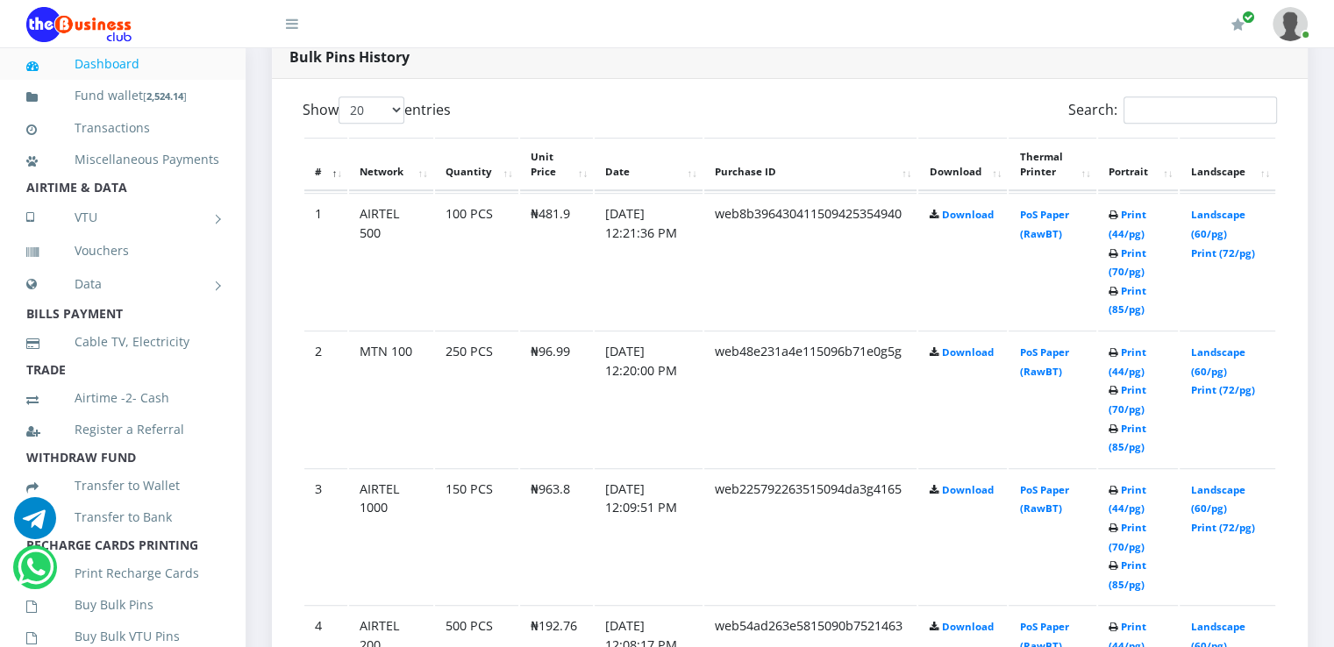
scroll to position [919, 0]
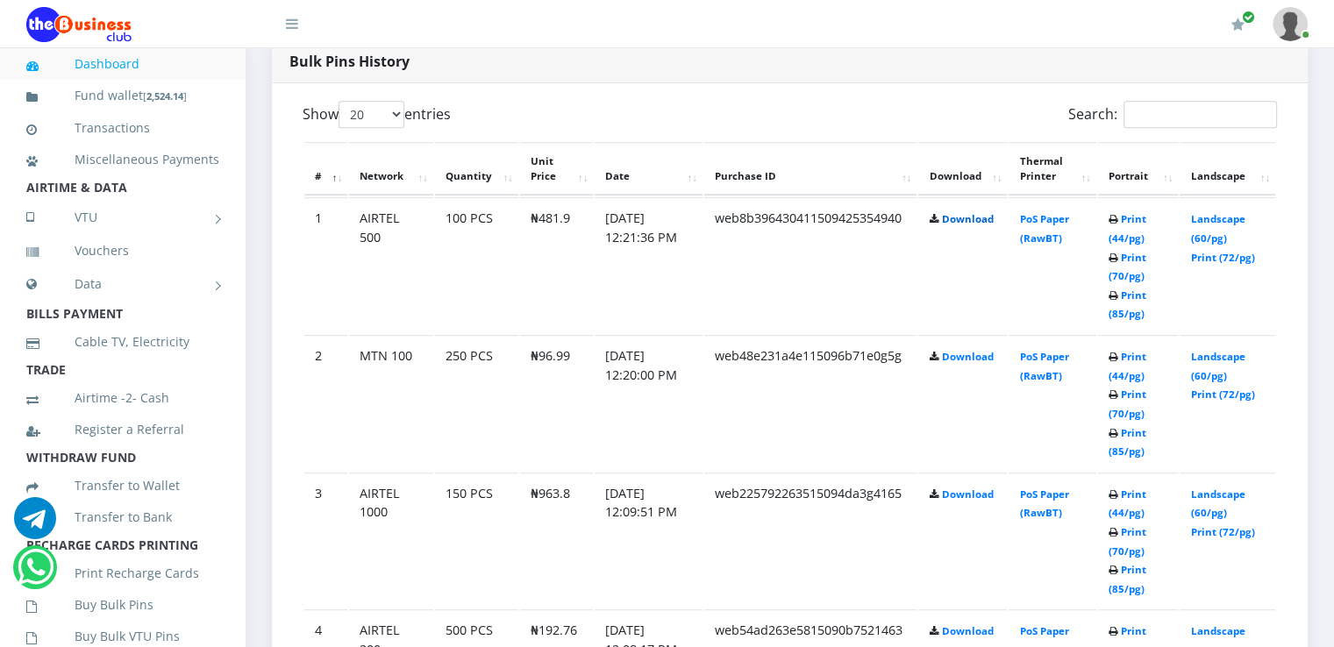
click at [957, 220] on link "Download" at bounding box center [967, 218] width 52 height 13
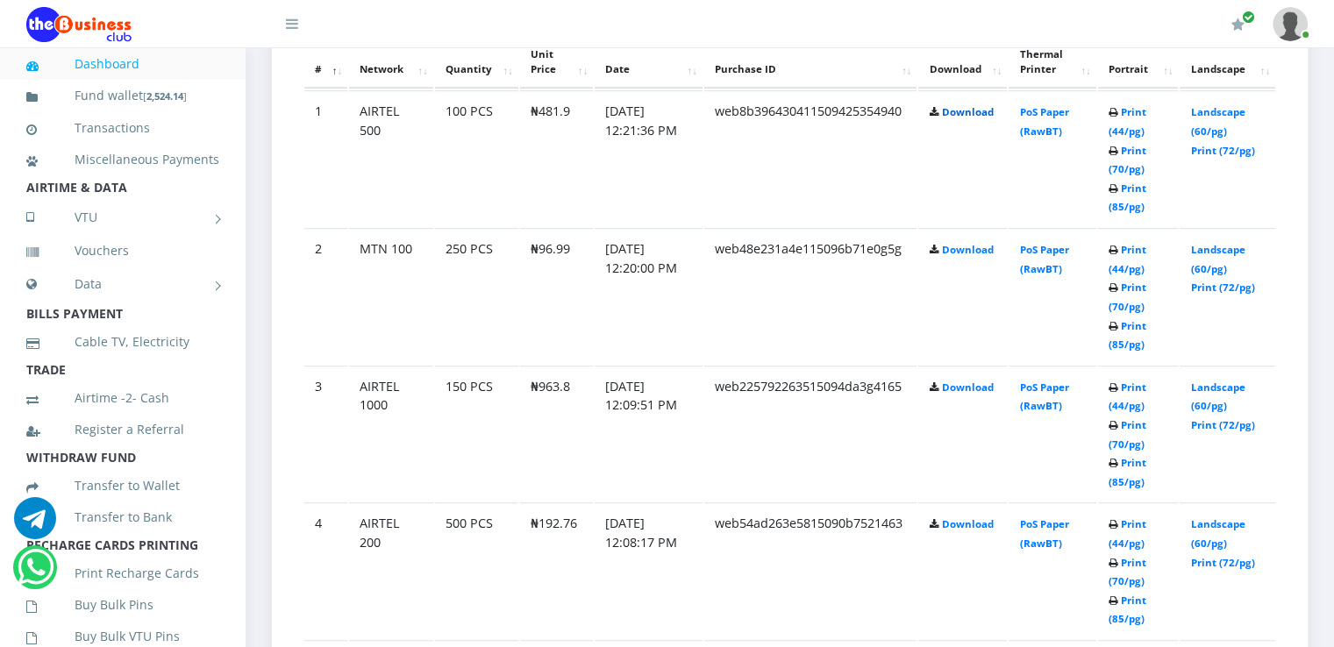
scroll to position [1040, 0]
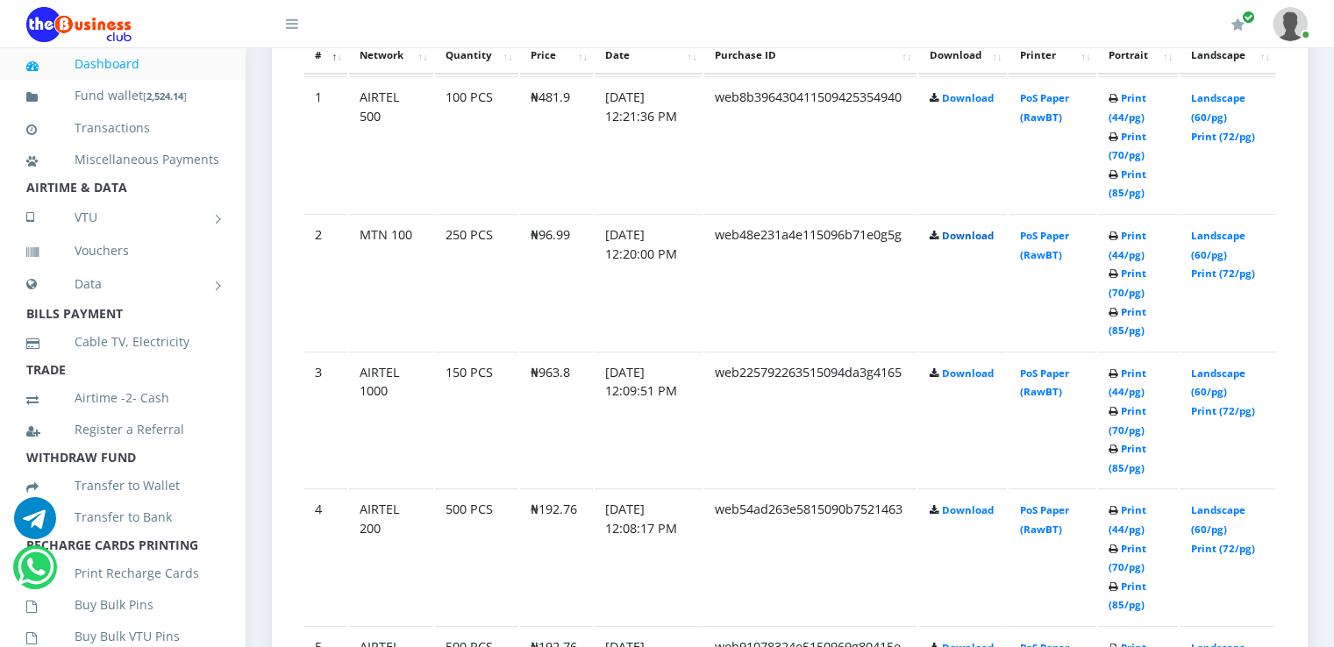
click at [957, 231] on link "Download" at bounding box center [967, 235] width 52 height 13
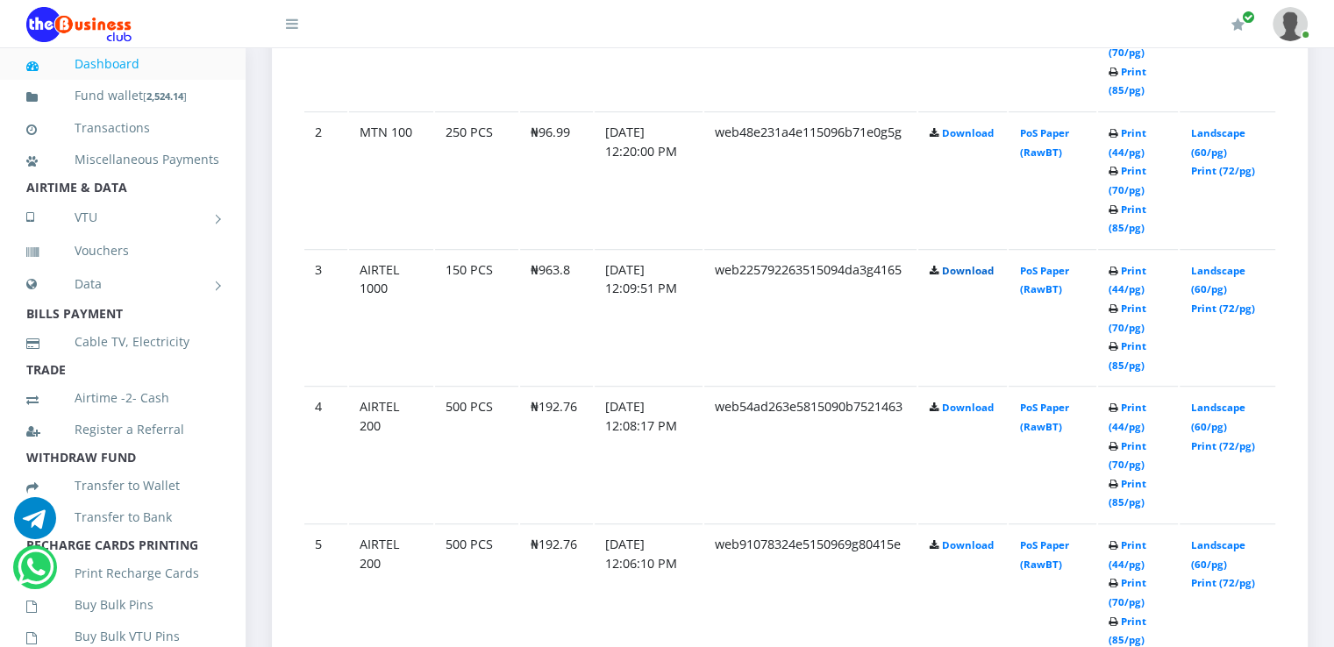
click at [972, 264] on link "Download" at bounding box center [967, 270] width 52 height 13
click at [920, 226] on td "Download" at bounding box center [962, 179] width 89 height 136
click at [966, 268] on link "Download" at bounding box center [967, 270] width 52 height 13
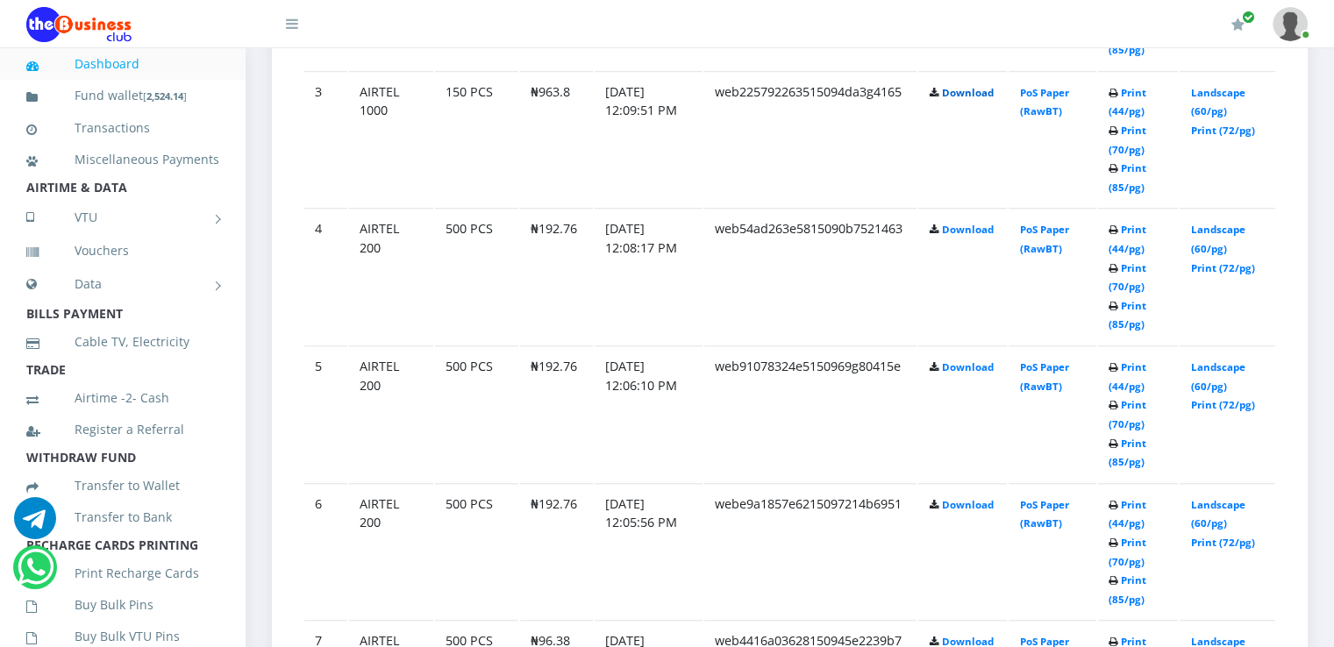
scroll to position [1315, 0]
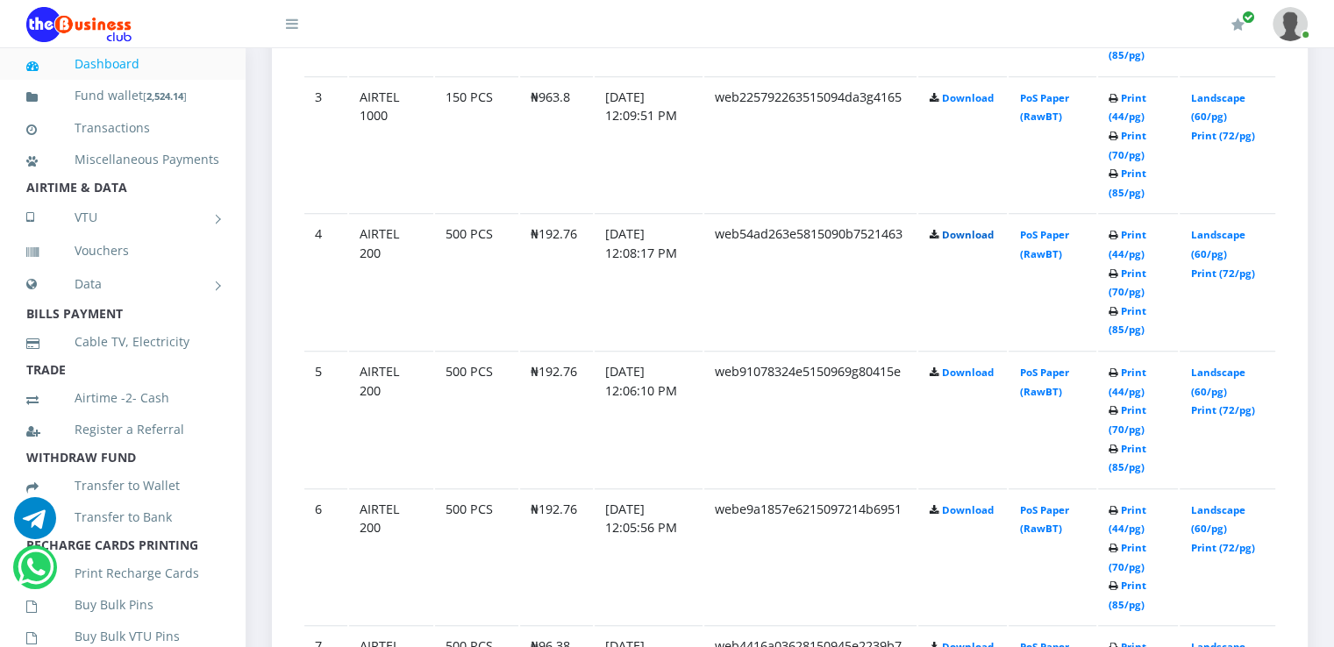
click at [959, 228] on link "Download" at bounding box center [967, 234] width 52 height 13
click at [956, 234] on link "Download" at bounding box center [967, 234] width 52 height 13
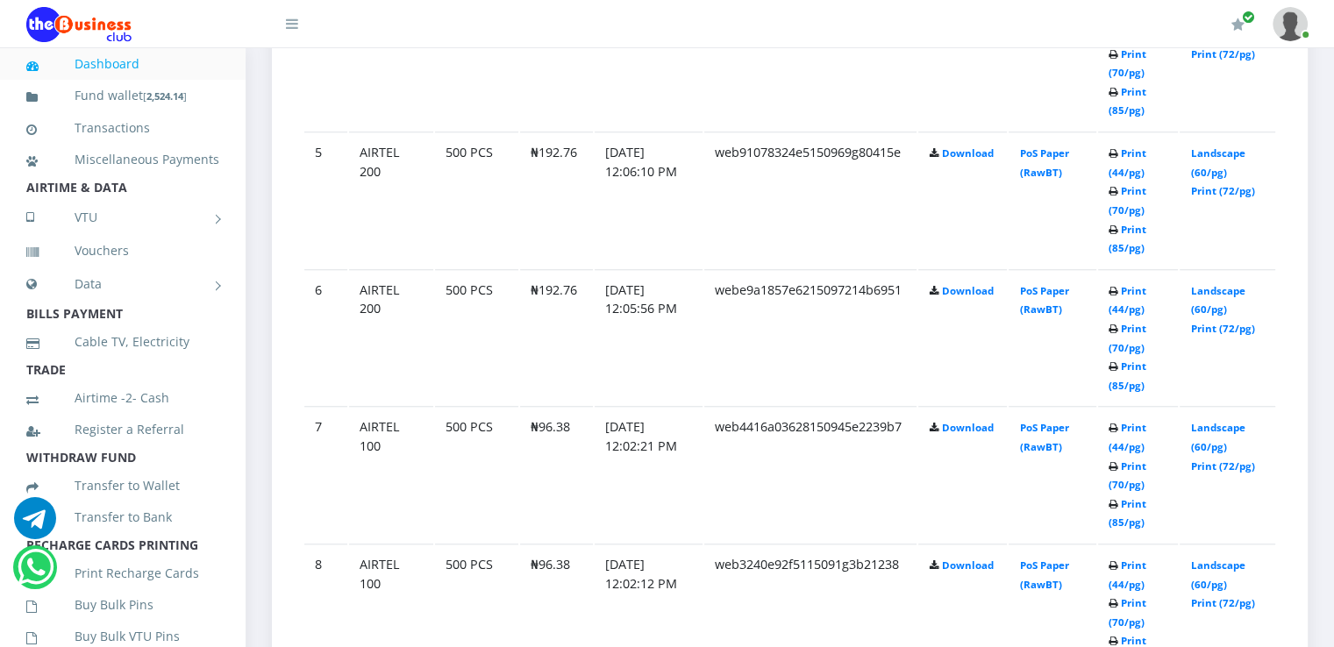
scroll to position [1530, 0]
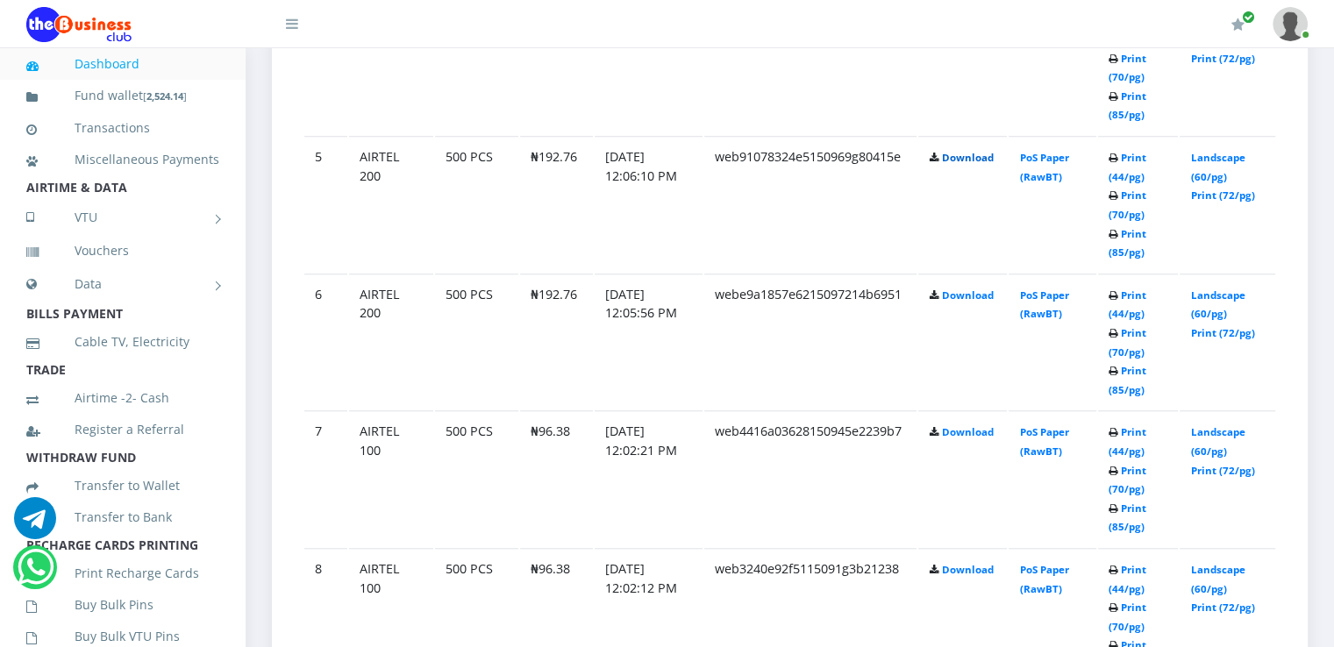
click at [971, 153] on link "Download" at bounding box center [967, 157] width 52 height 13
click at [950, 290] on link "Download" at bounding box center [967, 294] width 52 height 13
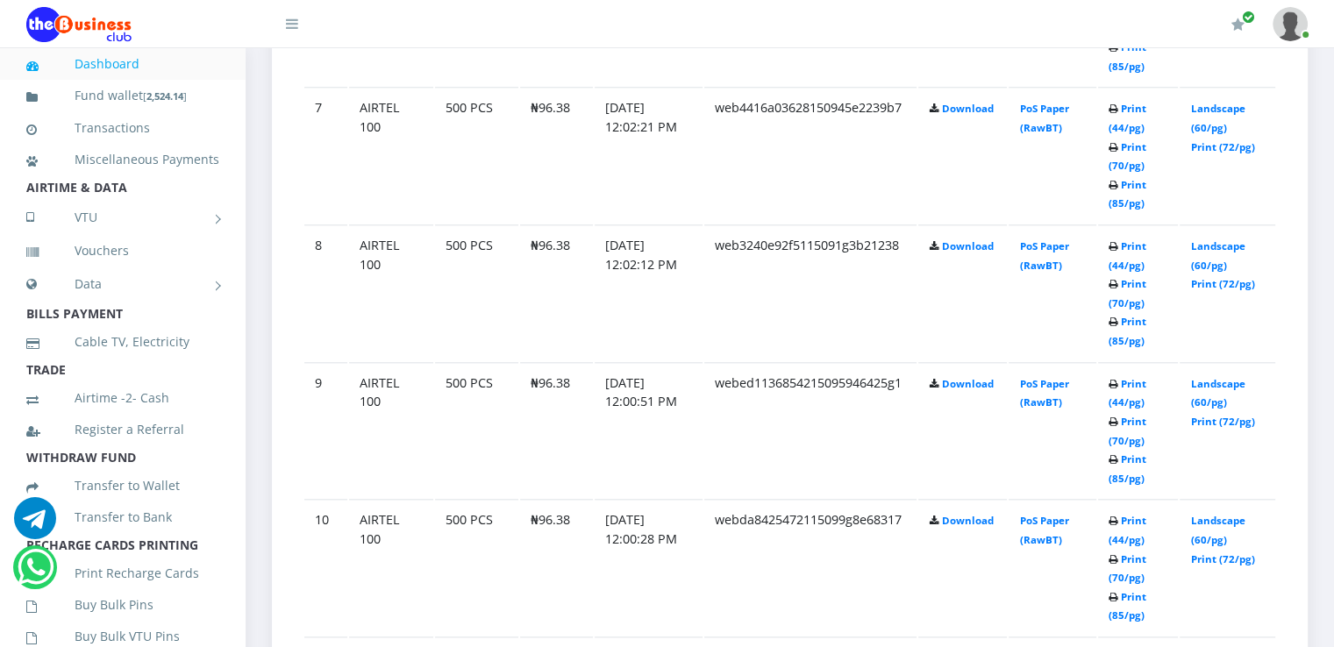
scroll to position [1877, 0]
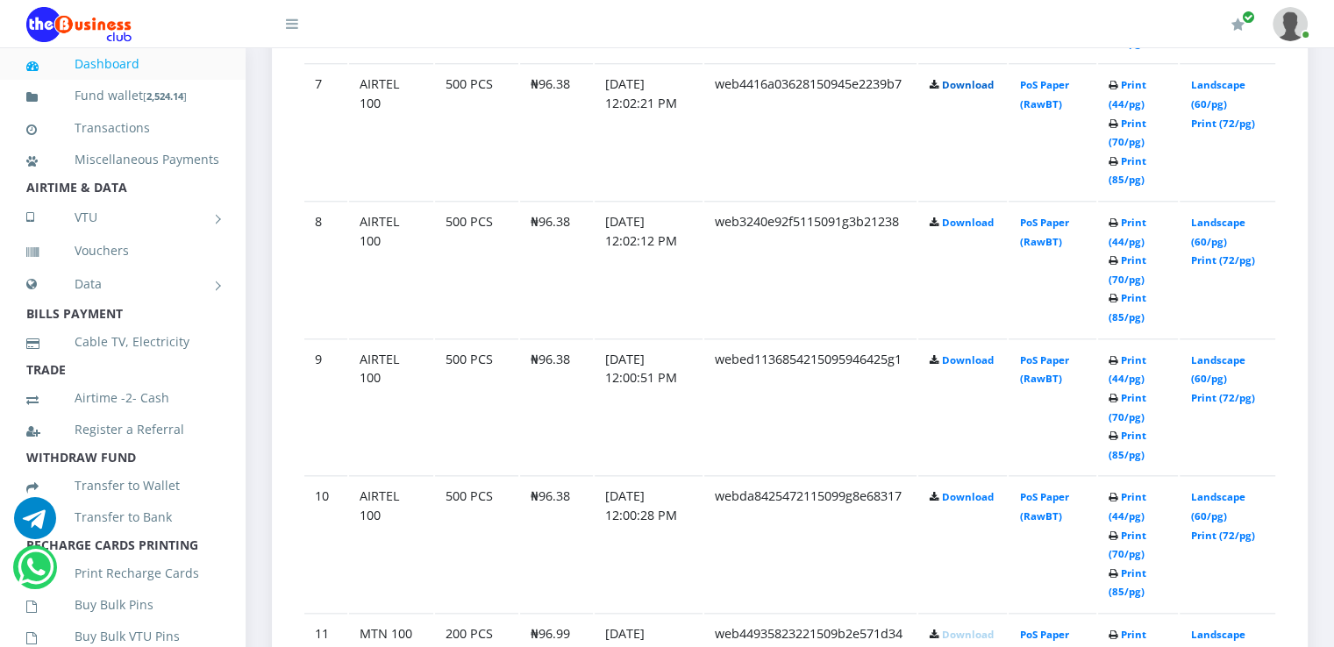
click at [966, 82] on link "Download" at bounding box center [967, 84] width 52 height 13
click at [849, 138] on td "web4416a03628150945e2239b7" at bounding box center [810, 131] width 213 height 136
click at [958, 217] on link "Download" at bounding box center [967, 222] width 52 height 13
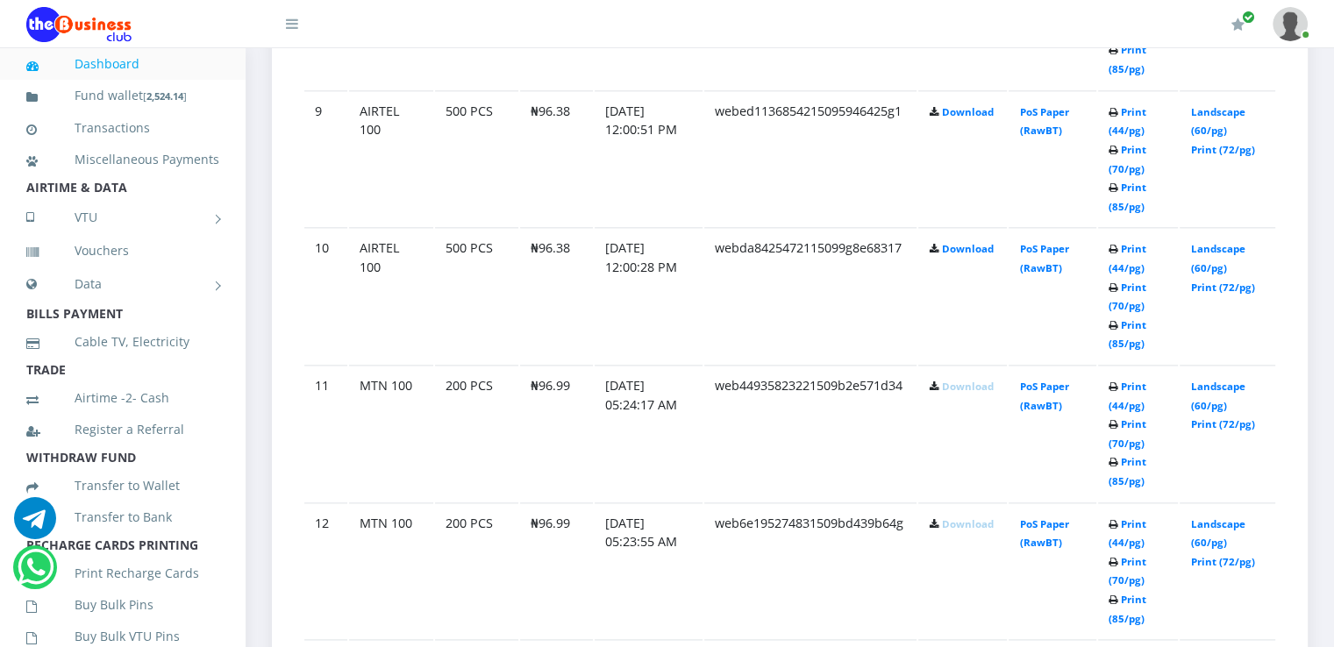
scroll to position [2131, 0]
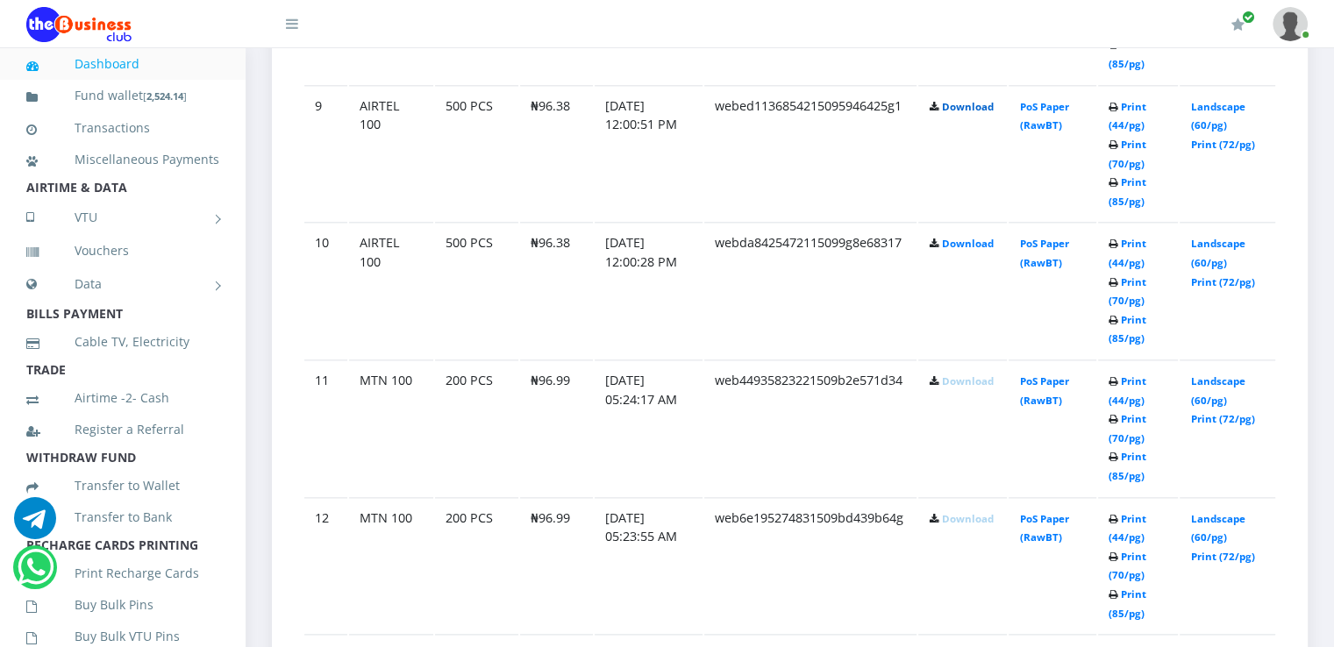
click at [971, 100] on link "Download" at bounding box center [967, 106] width 52 height 13
click at [958, 237] on link "Download" at bounding box center [967, 243] width 52 height 13
